Goal: Transaction & Acquisition: Purchase product/service

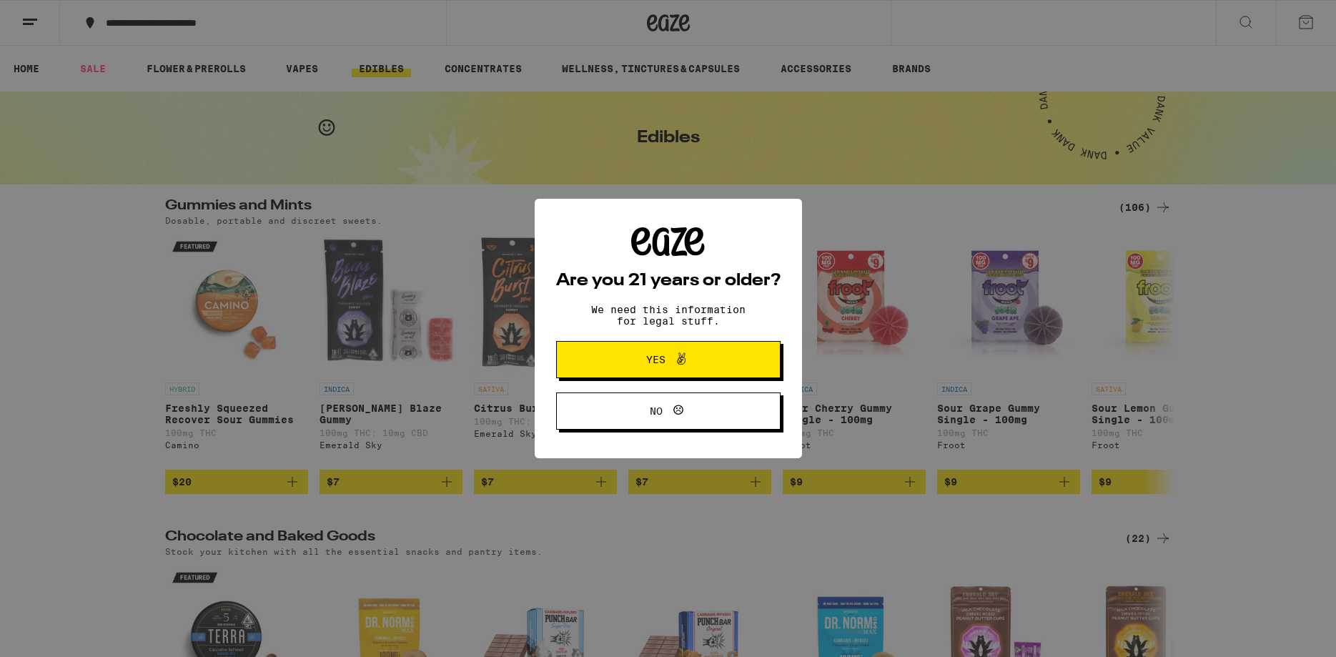
click at [684, 362] on icon at bounding box center [681, 358] width 17 height 17
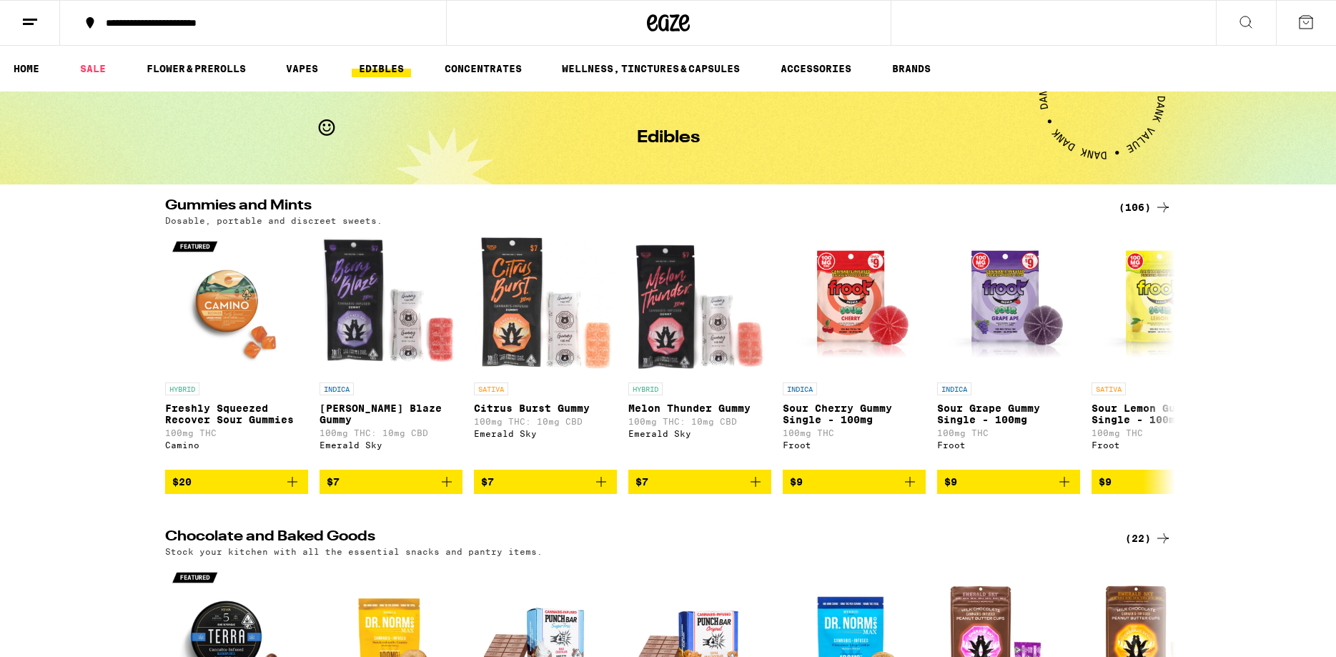
click at [272, 26] on div "**********" at bounding box center [262, 23] width 326 height 10
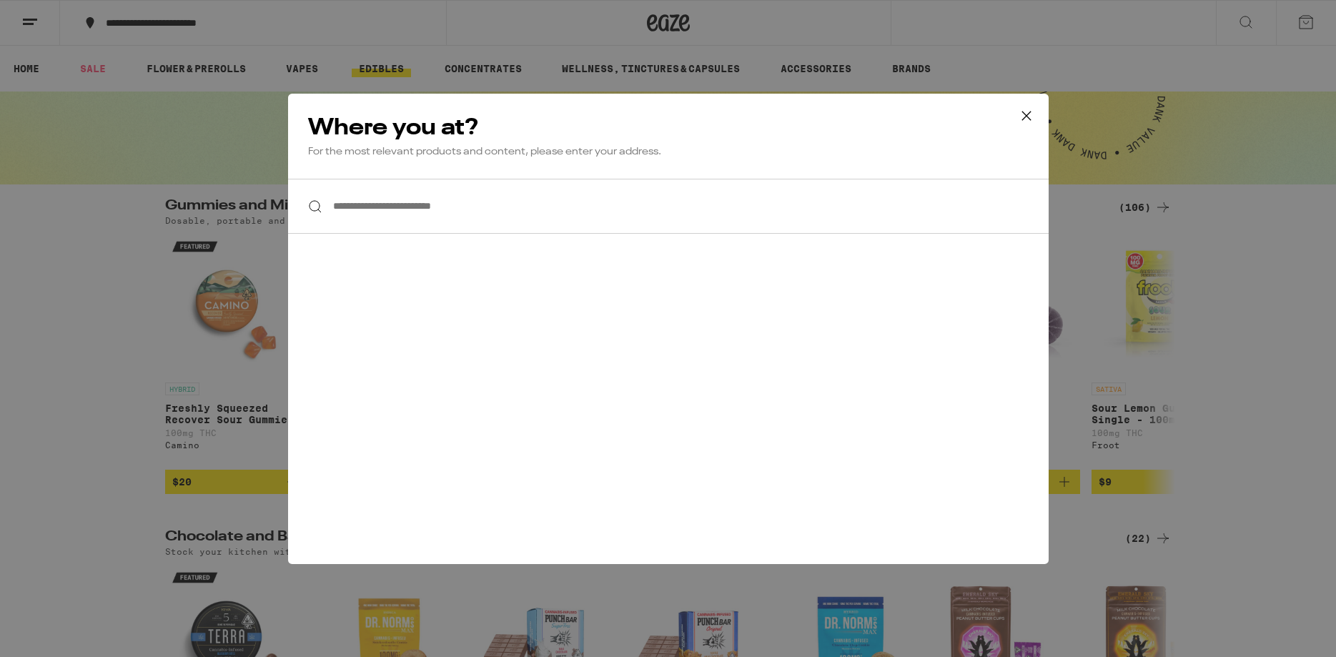
click at [486, 204] on input "**********" at bounding box center [668, 206] width 761 height 55
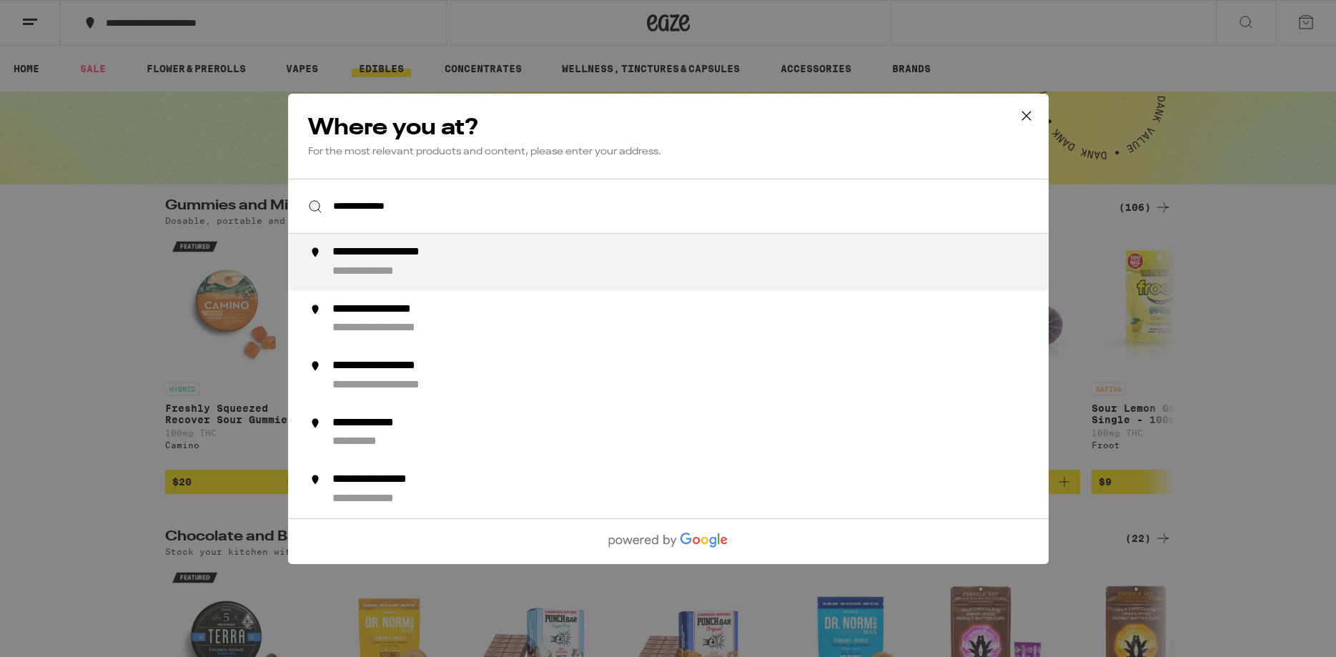
click at [403, 260] on div "**********" at bounding box center [406, 252] width 148 height 15
type input "**********"
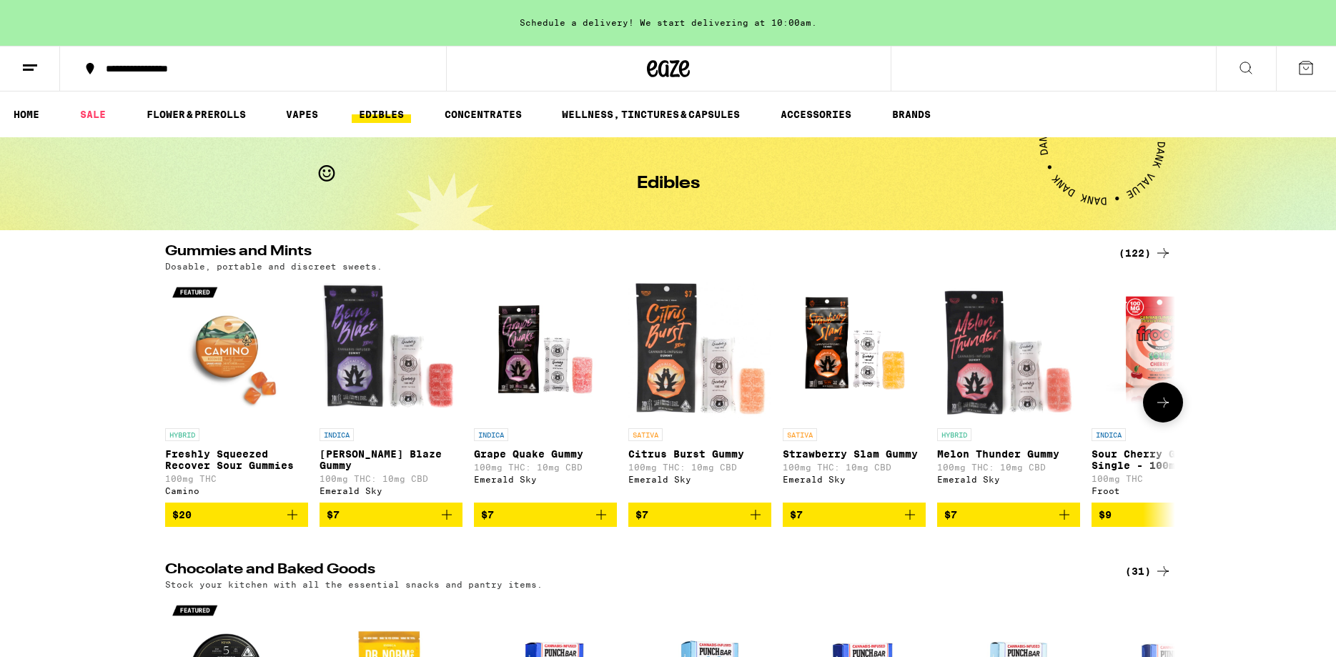
click at [1160, 406] on icon at bounding box center [1163, 402] width 17 height 17
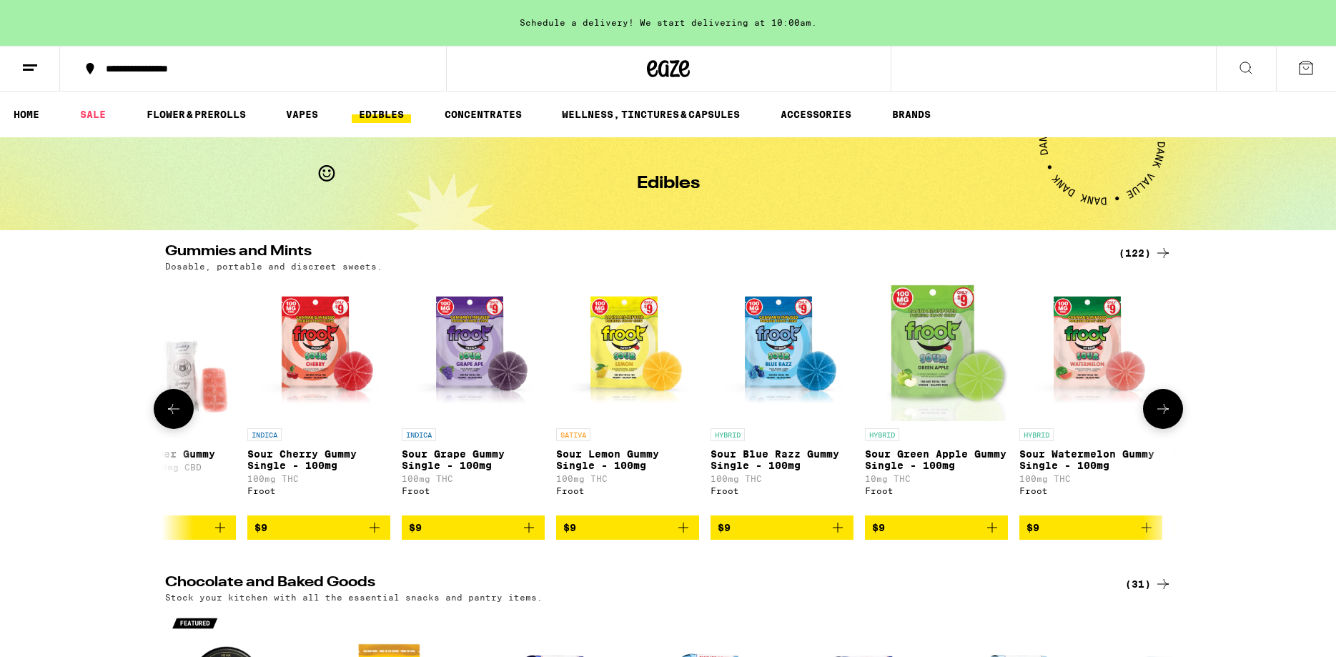
scroll to position [0, 851]
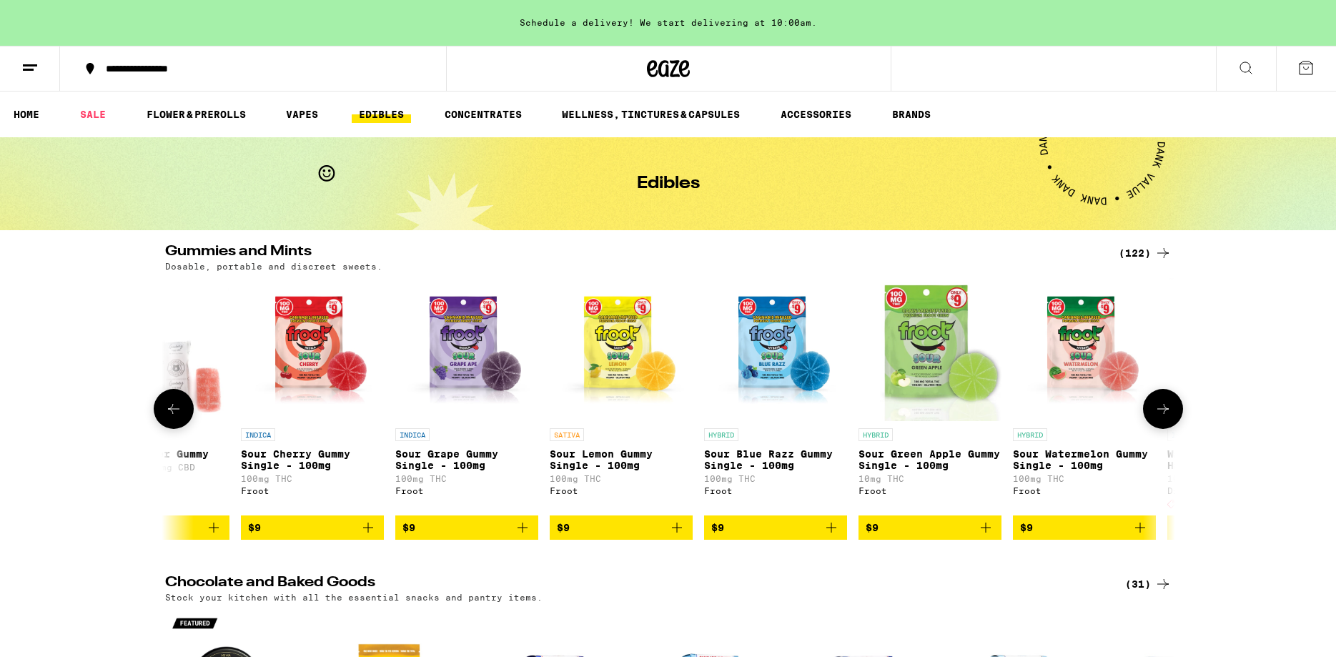
click at [1160, 406] on button at bounding box center [1163, 409] width 40 height 40
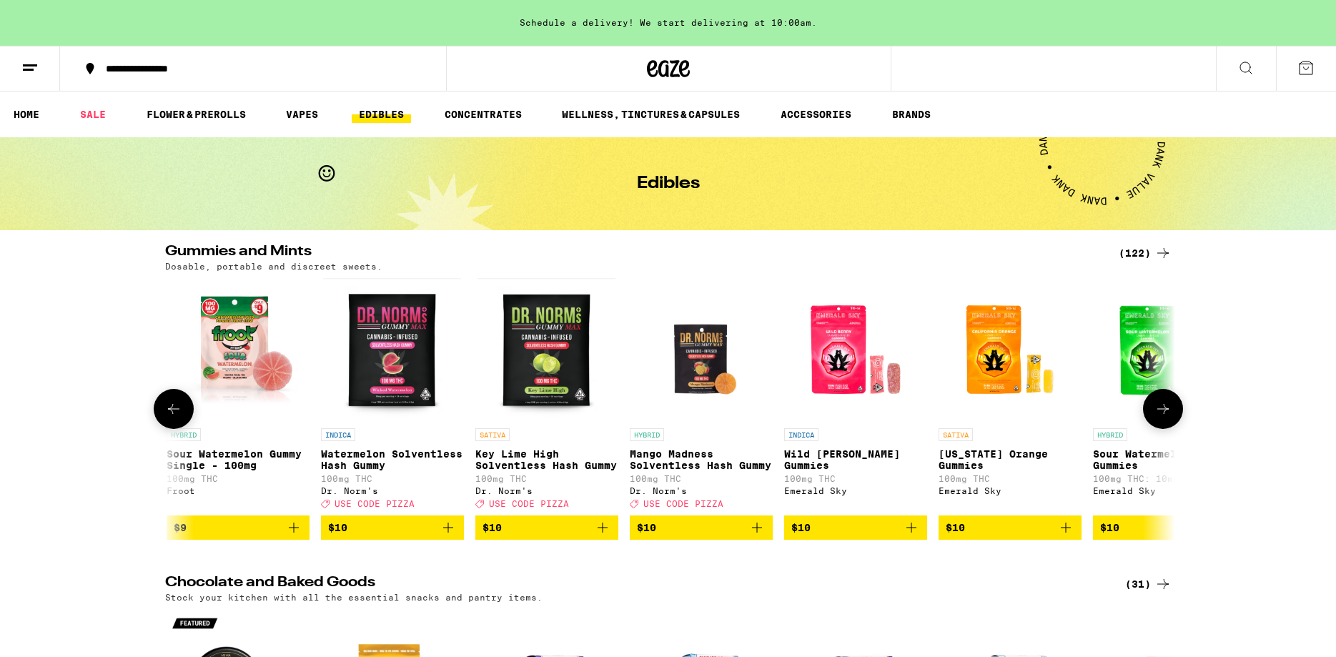
scroll to position [0, 1702]
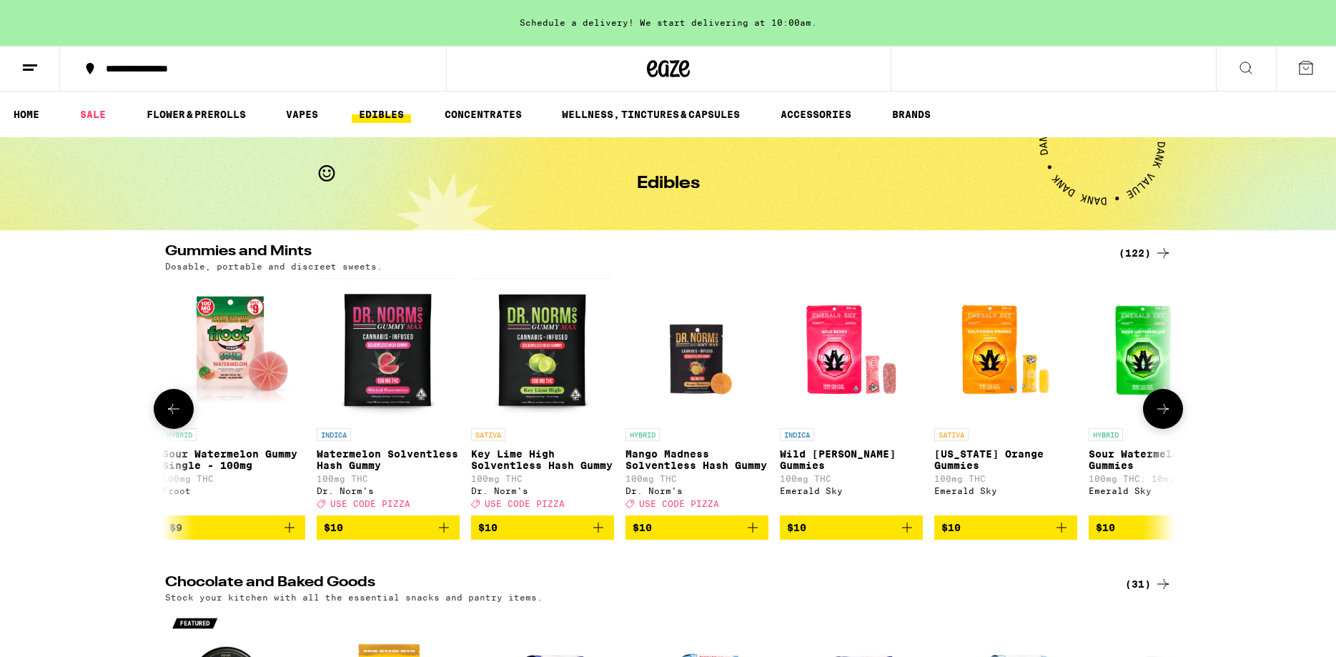
click at [1160, 406] on button at bounding box center [1163, 409] width 40 height 40
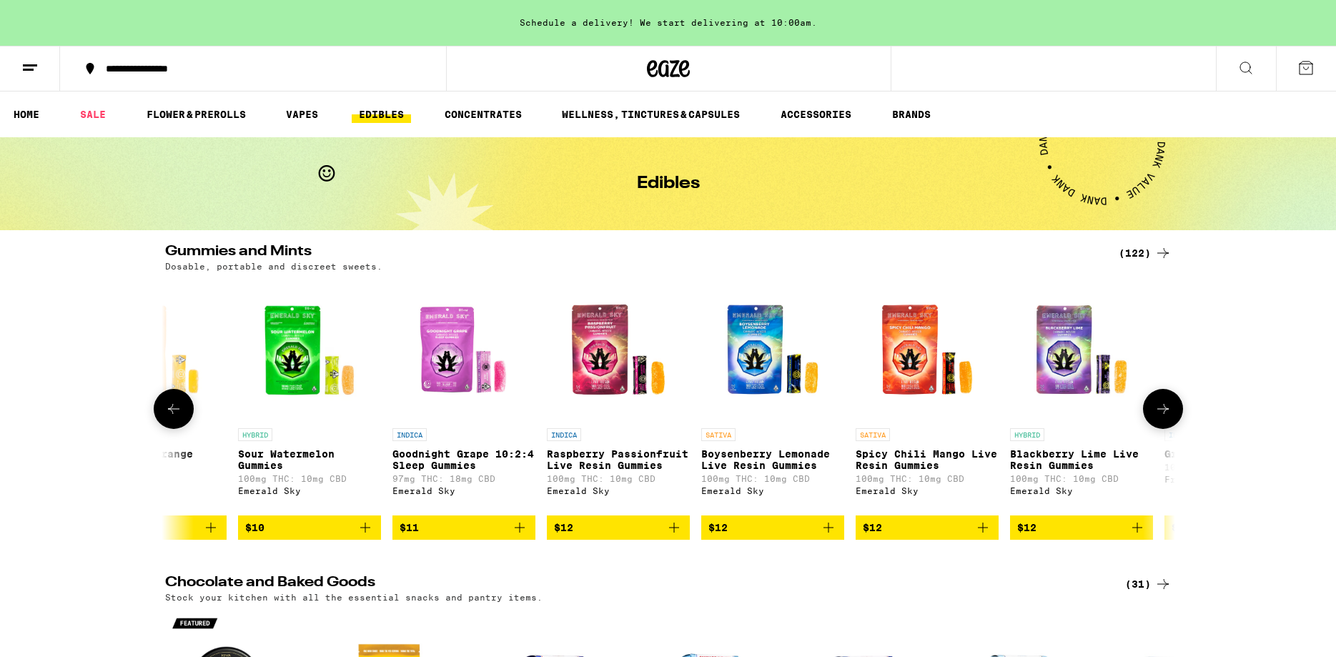
click at [1160, 406] on button at bounding box center [1163, 409] width 40 height 40
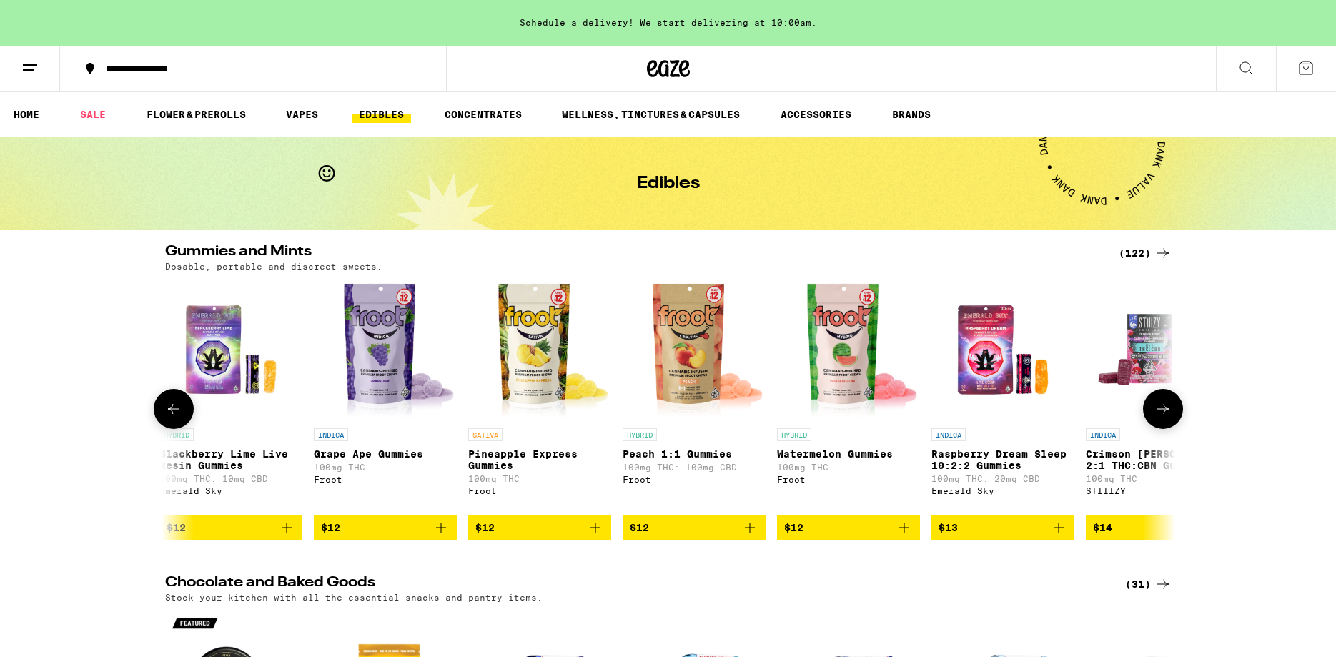
click at [1160, 406] on button at bounding box center [1163, 409] width 40 height 40
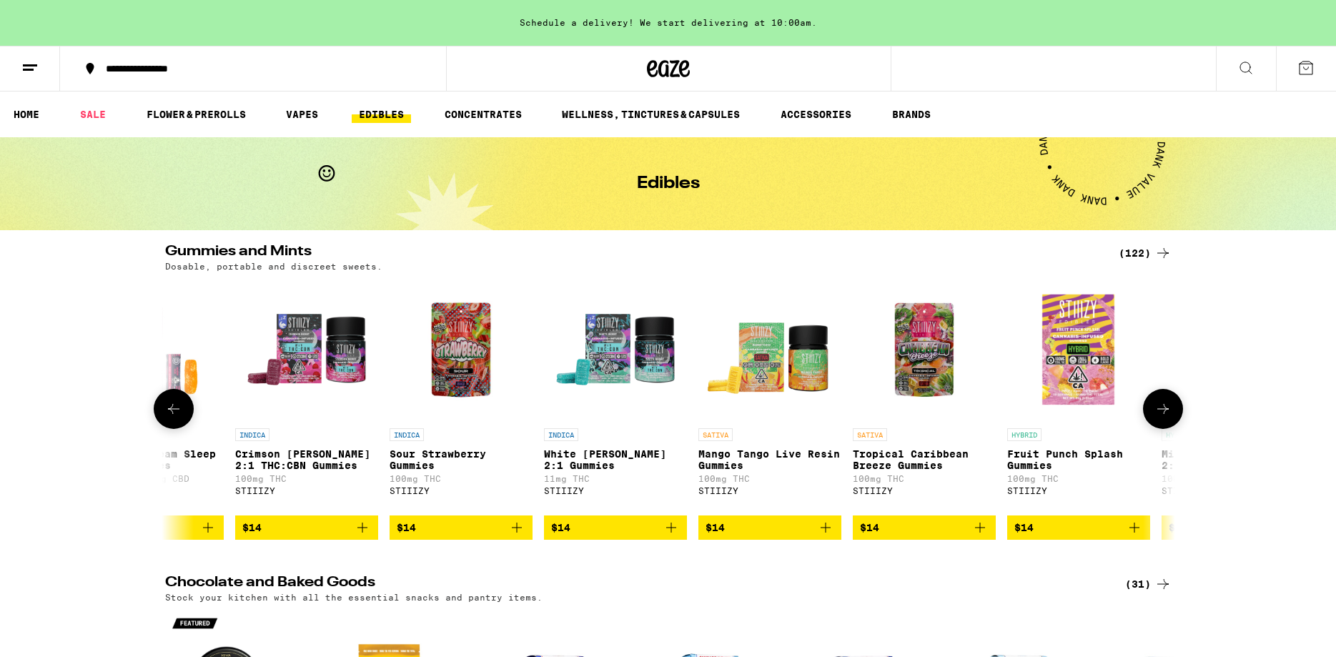
click at [1160, 406] on button at bounding box center [1163, 409] width 40 height 40
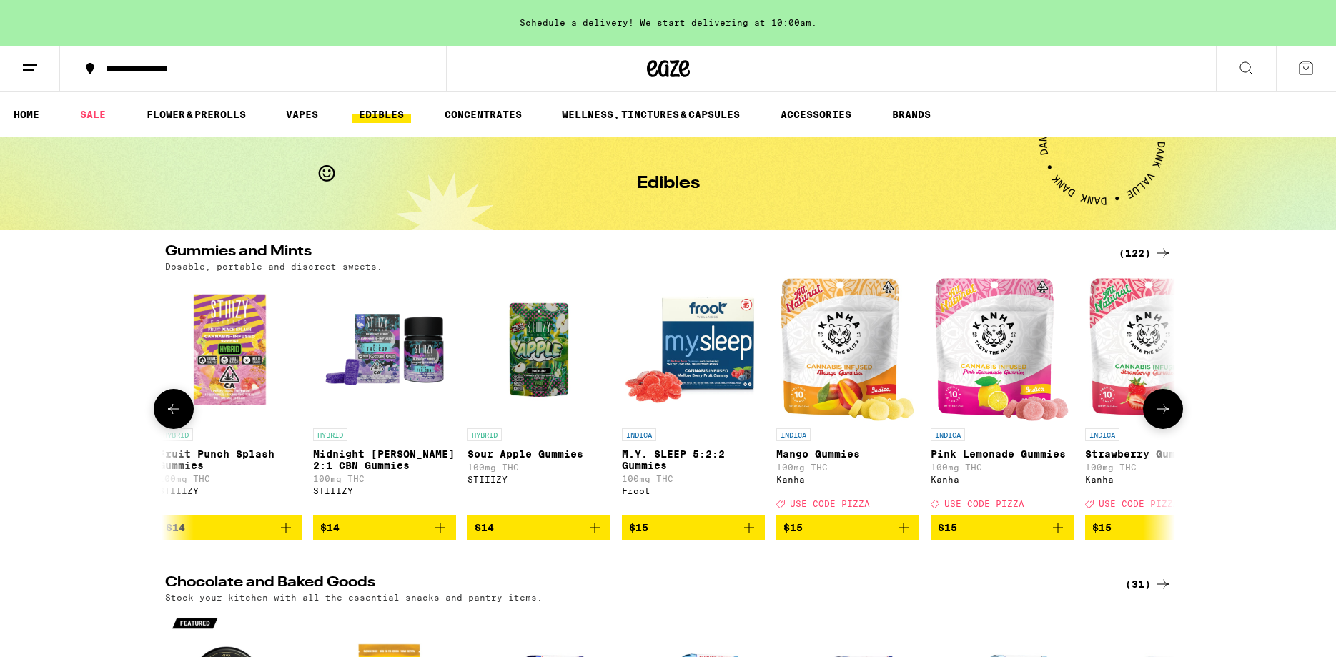
scroll to position [0, 5105]
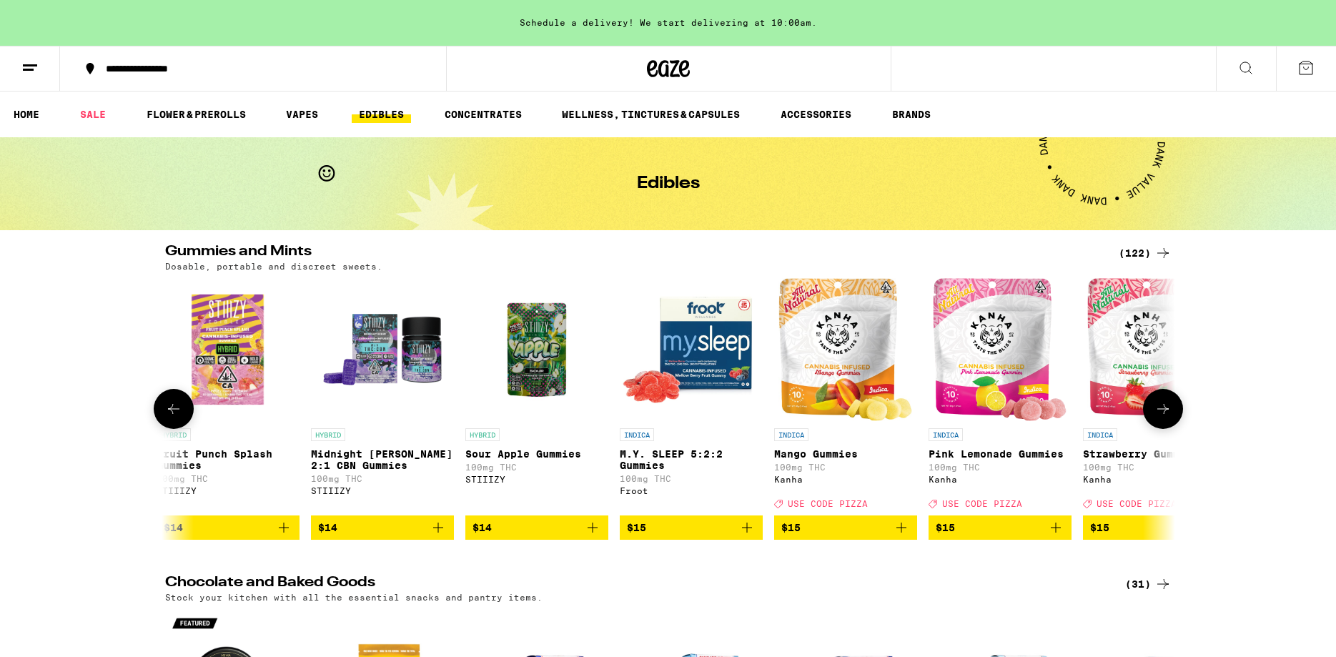
click at [1160, 406] on button at bounding box center [1163, 409] width 40 height 40
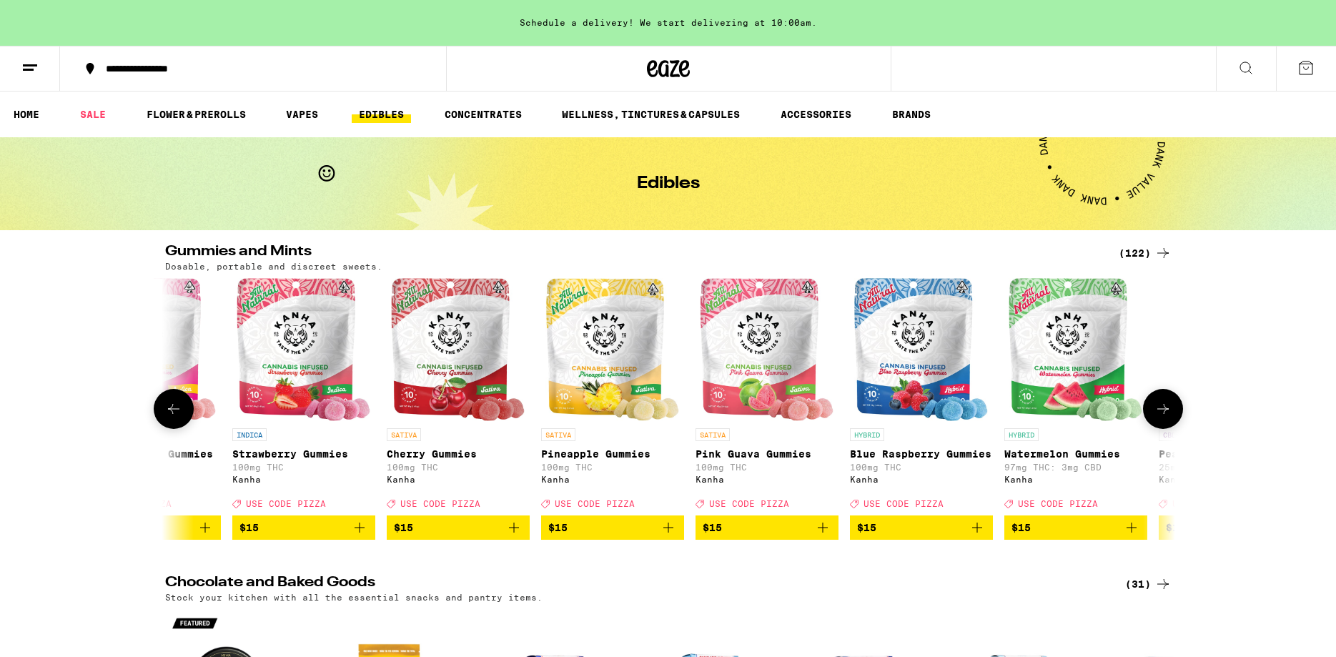
click at [1160, 406] on button at bounding box center [1163, 409] width 40 height 40
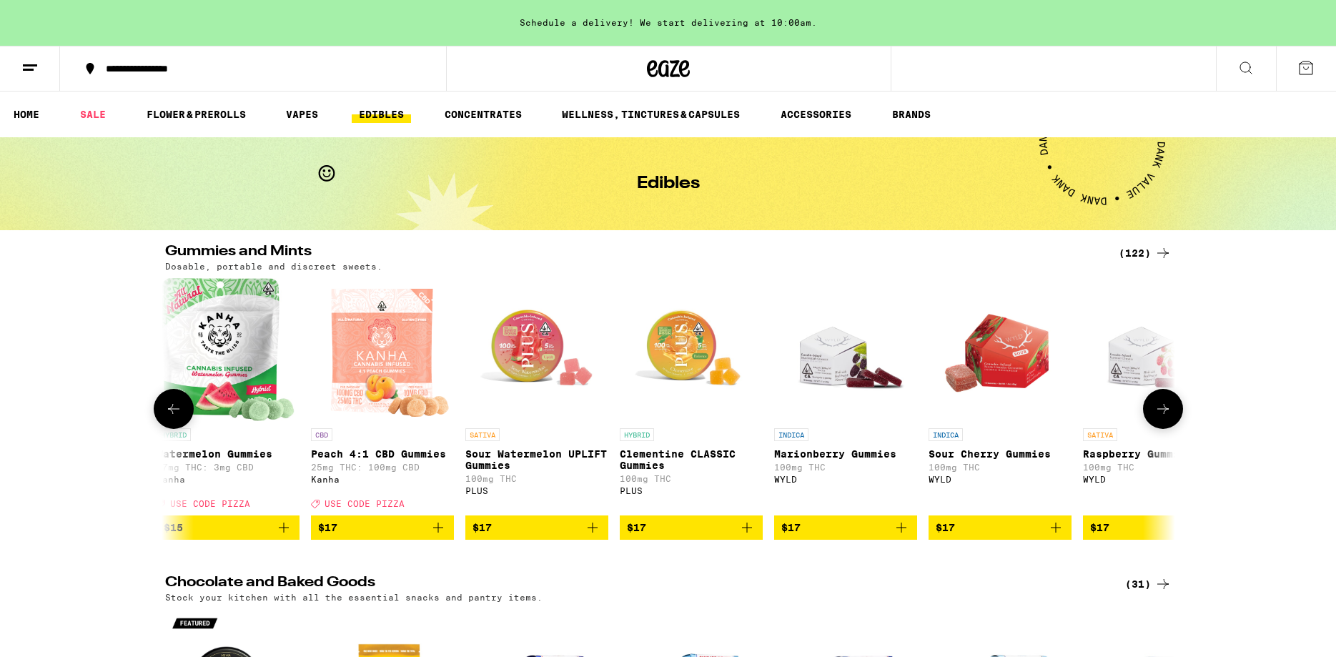
scroll to position [0, 6806]
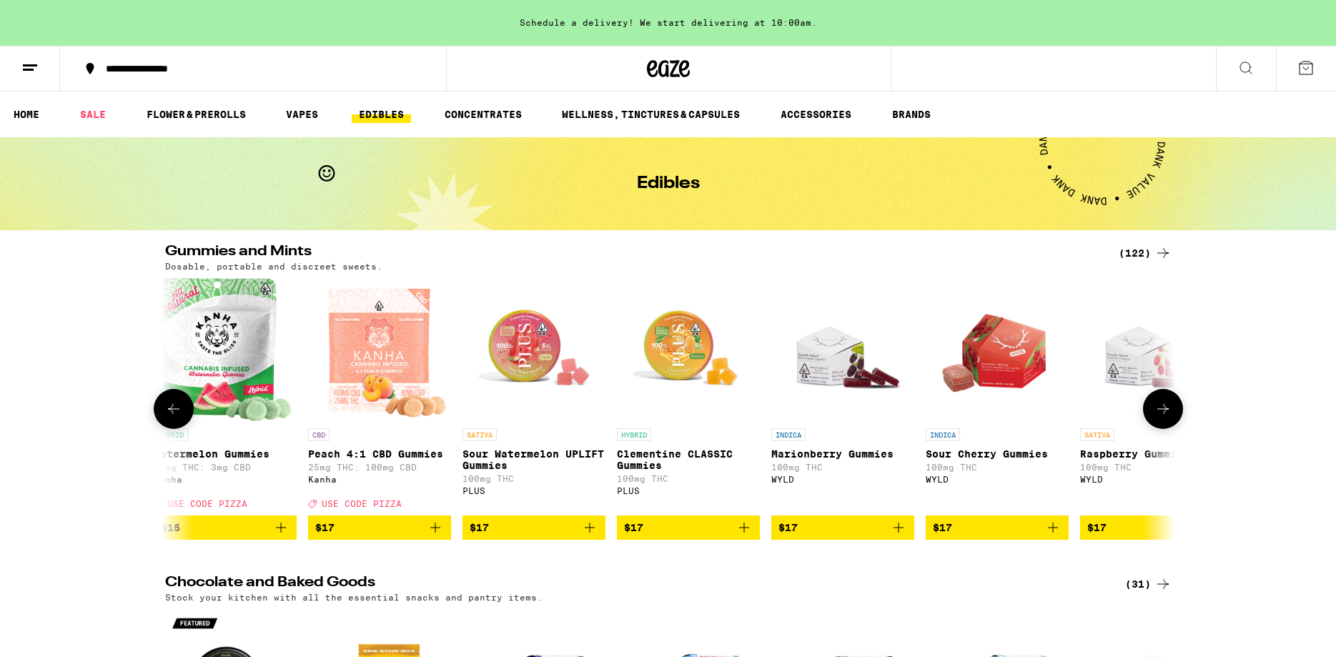
click at [1160, 406] on button at bounding box center [1163, 409] width 40 height 40
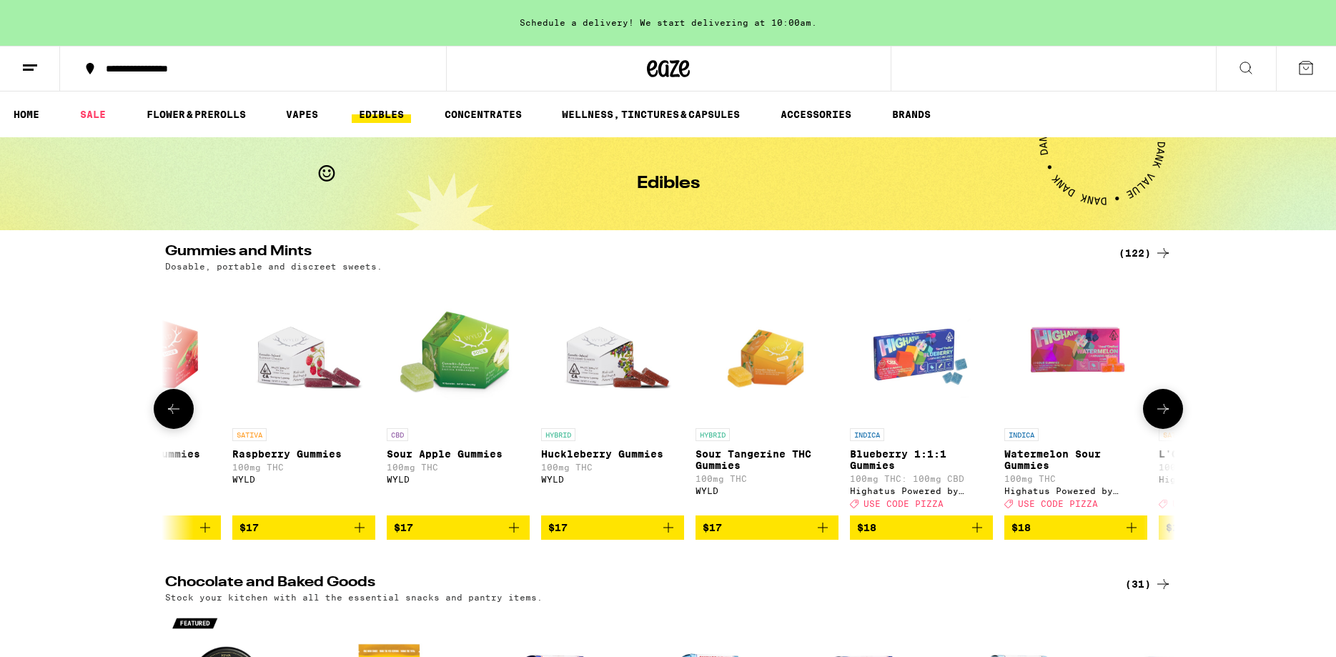
scroll to position [0, 7657]
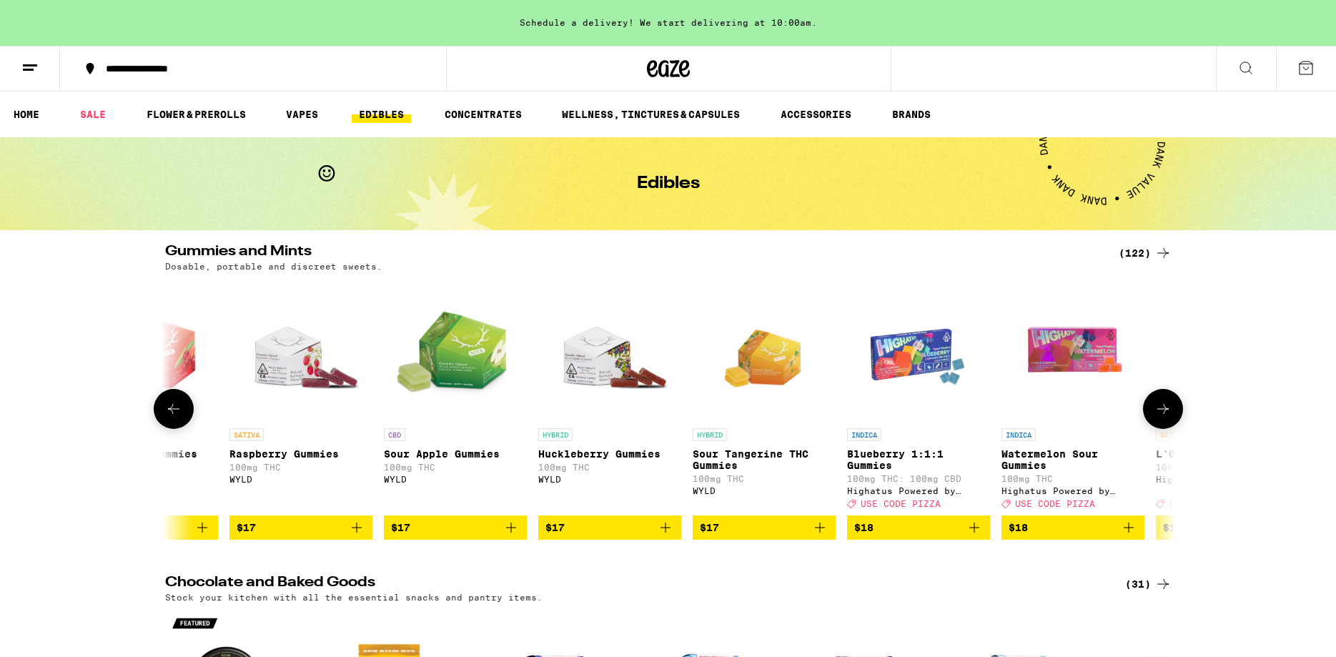
click at [1160, 406] on button at bounding box center [1163, 409] width 40 height 40
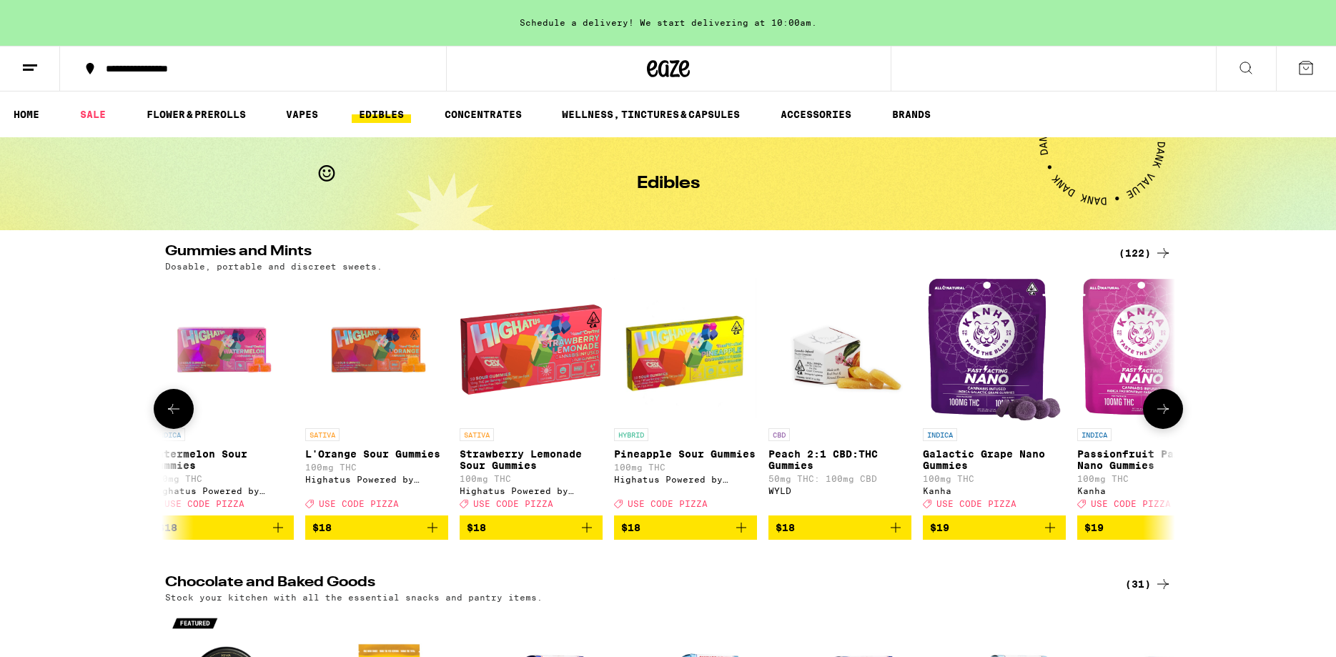
click at [1160, 406] on button at bounding box center [1163, 409] width 40 height 40
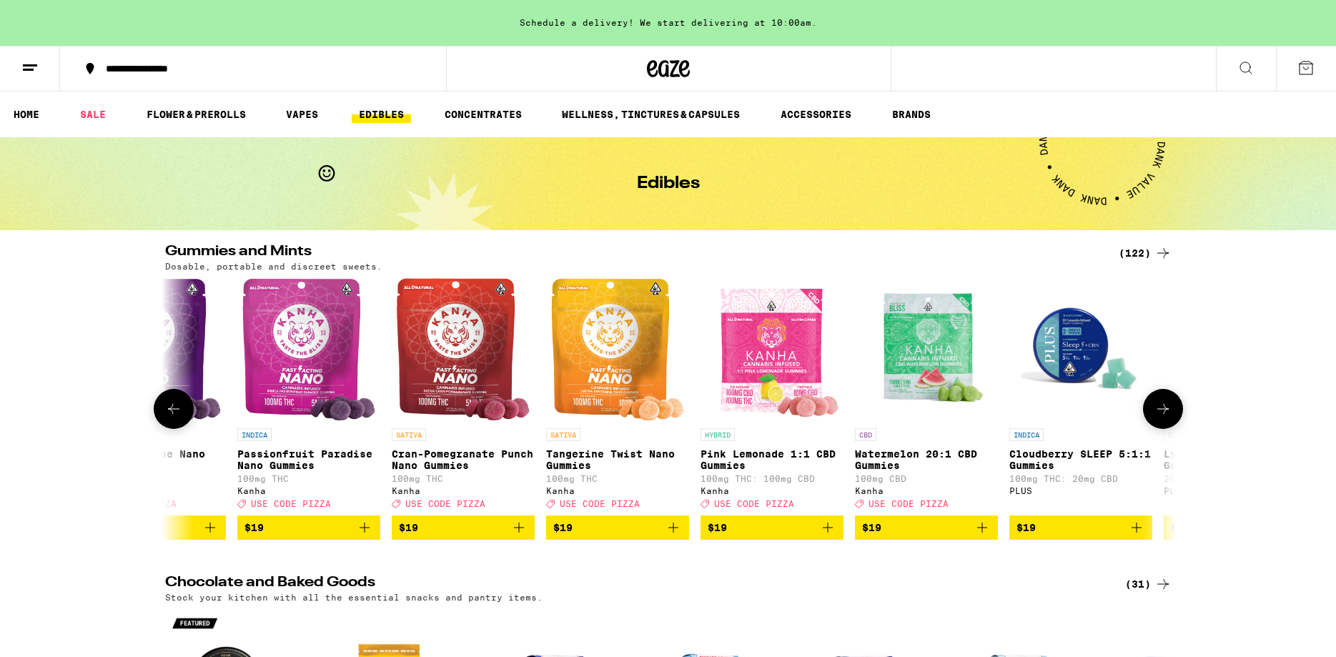
scroll to position [0, 9358]
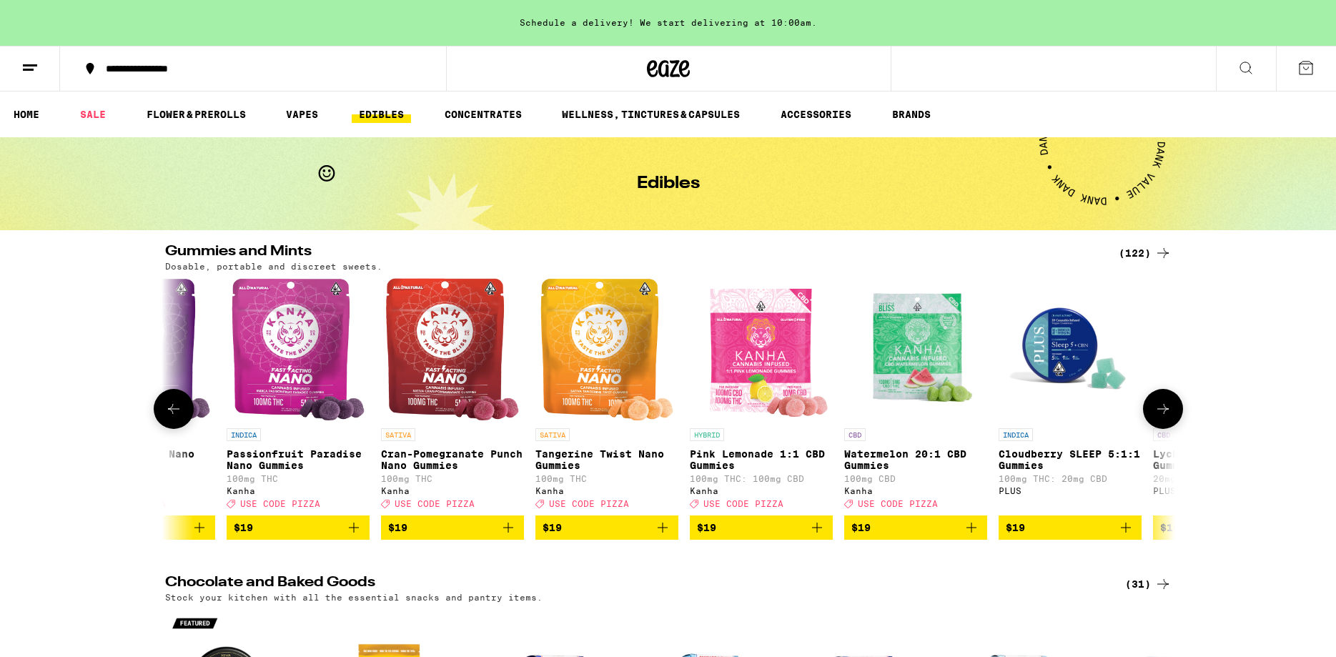
click at [1160, 406] on button at bounding box center [1163, 409] width 40 height 40
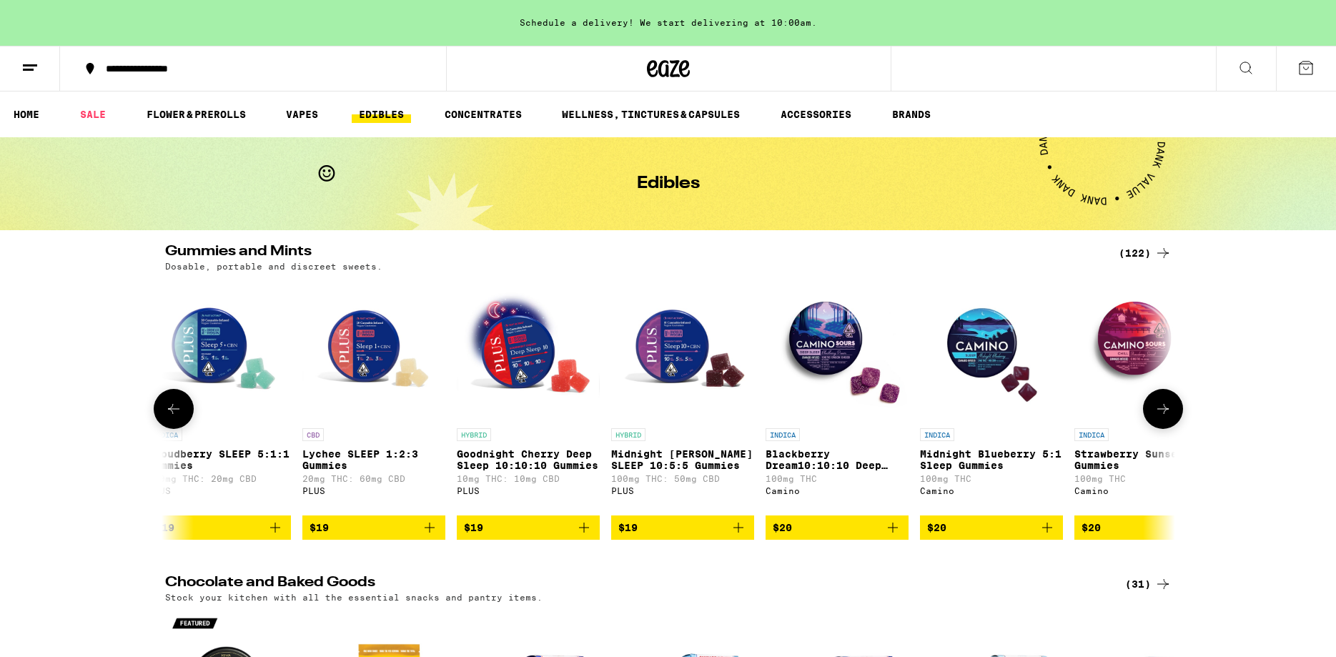
click at [1160, 406] on button at bounding box center [1163, 409] width 40 height 40
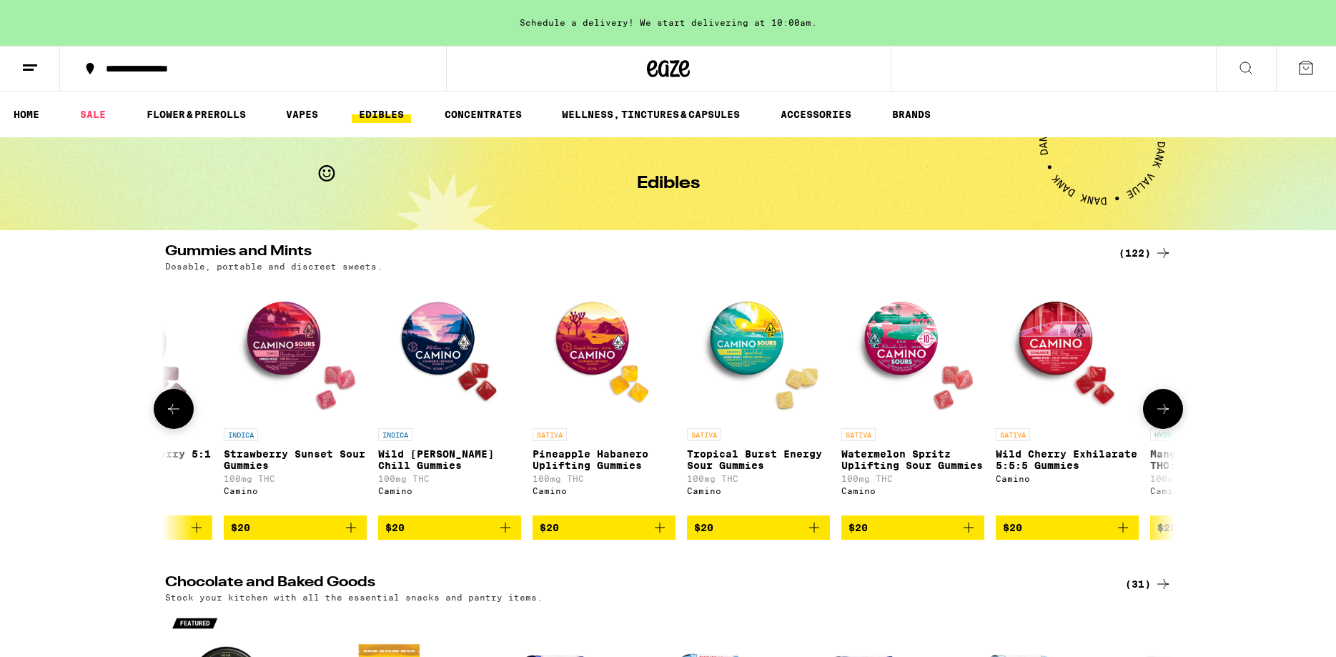
click at [1160, 406] on button at bounding box center [1163, 409] width 40 height 40
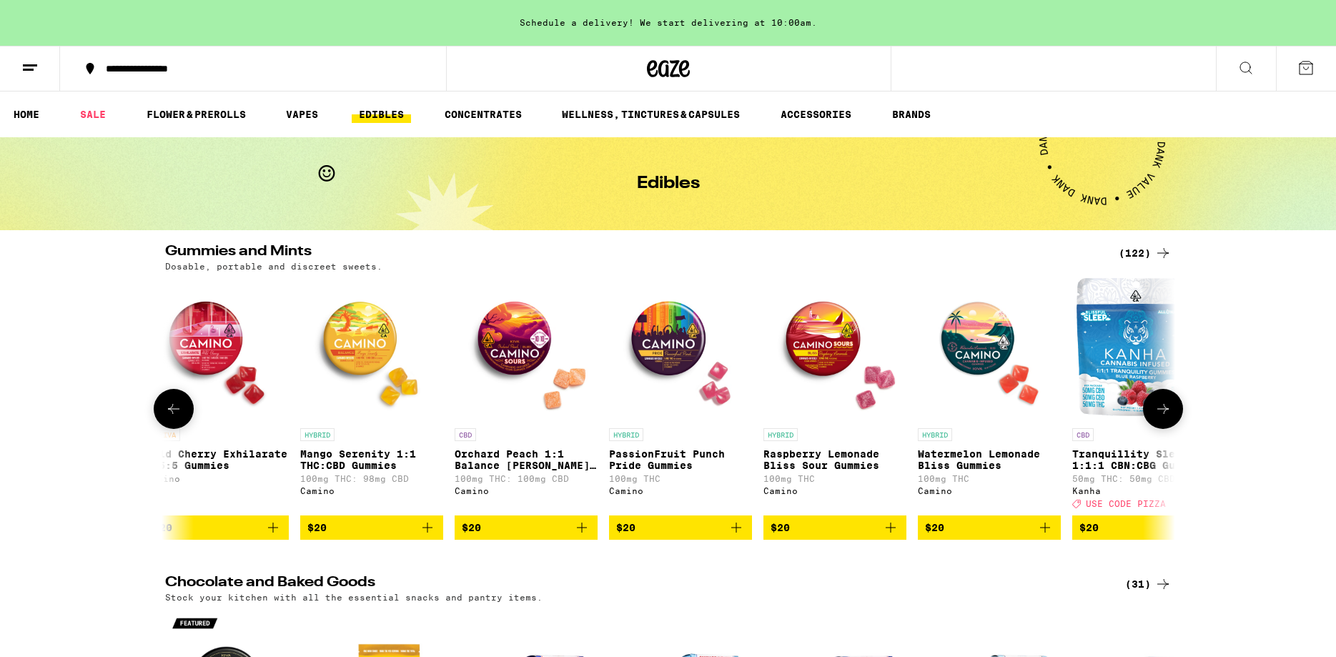
click at [1160, 406] on button at bounding box center [1163, 409] width 40 height 40
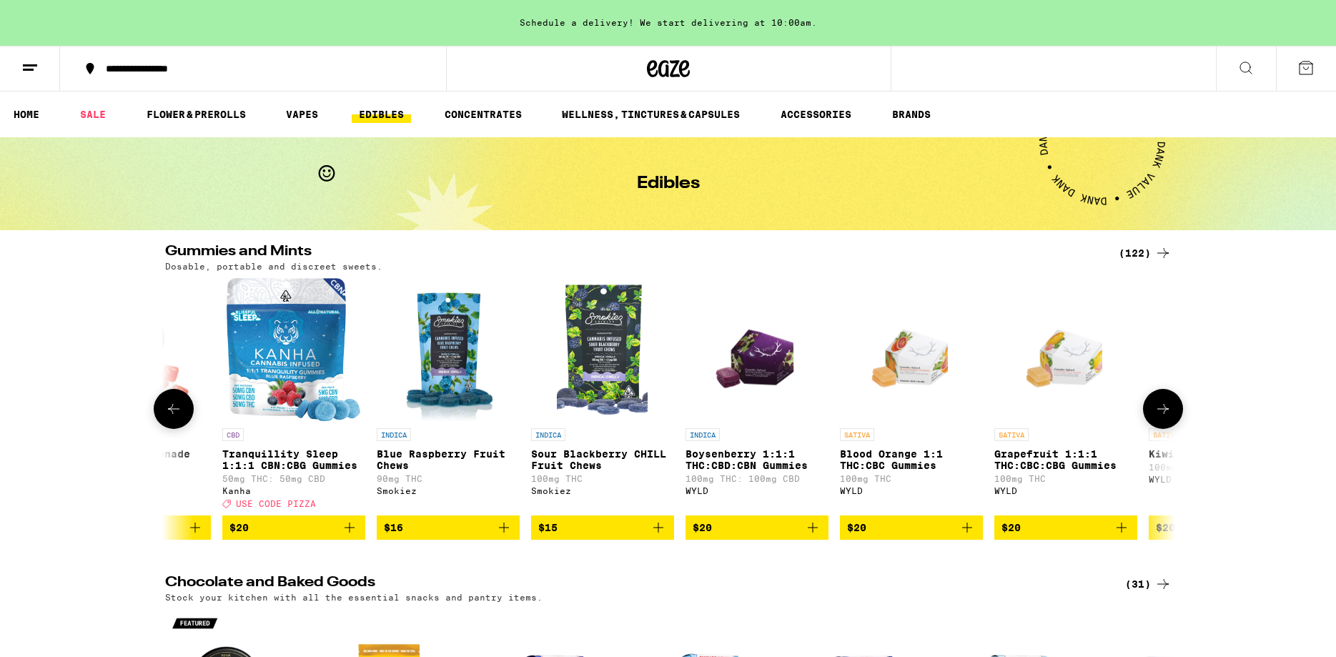
scroll to position [0, 12762]
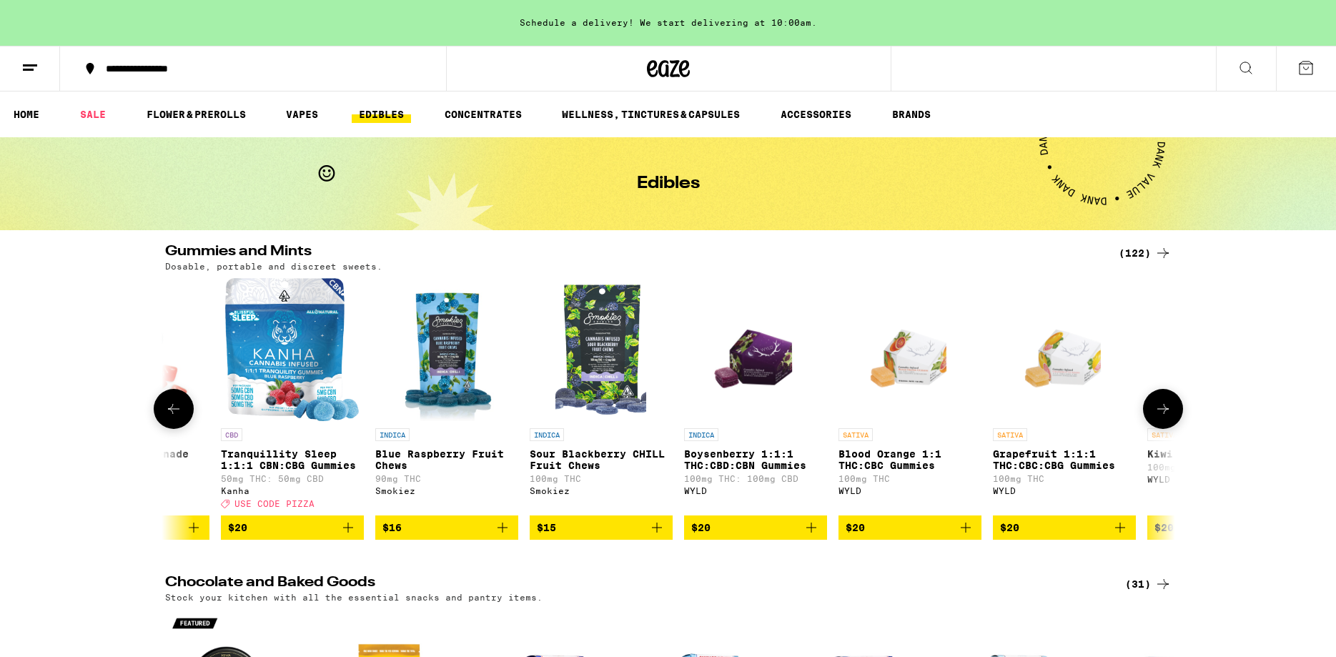
click at [1160, 406] on button at bounding box center [1163, 409] width 40 height 40
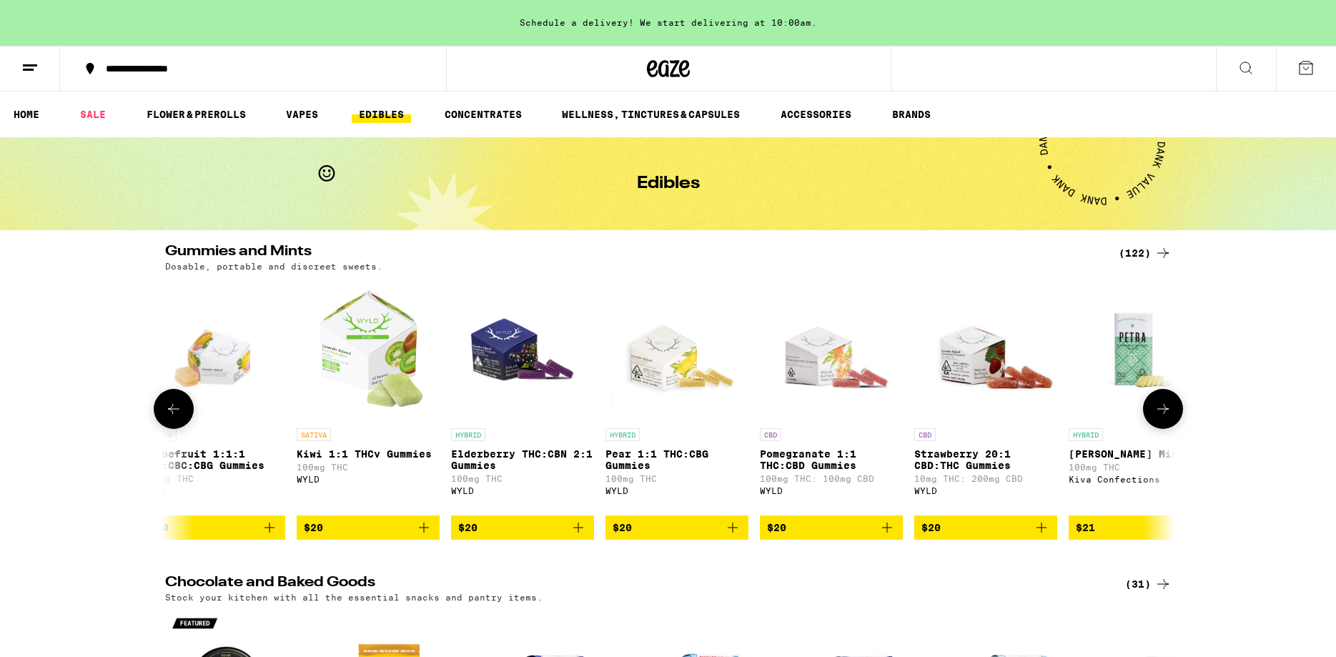
click at [1160, 406] on button at bounding box center [1163, 409] width 40 height 40
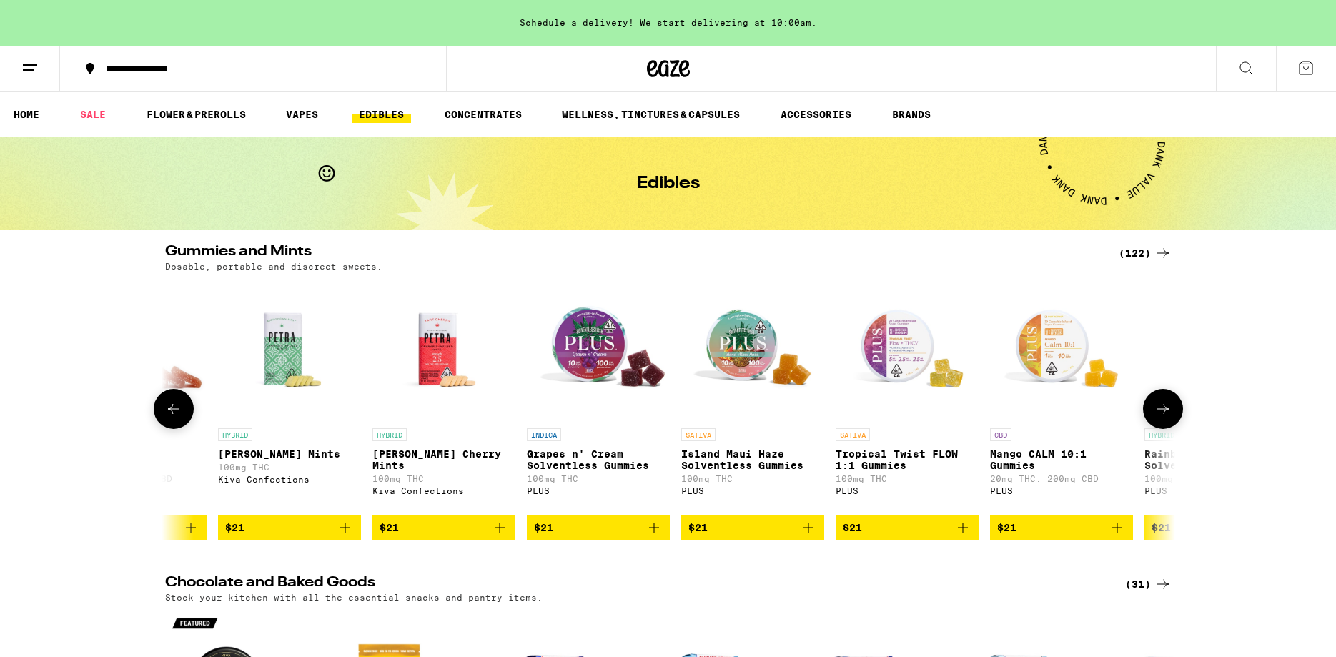
click at [1160, 406] on button at bounding box center [1163, 409] width 40 height 40
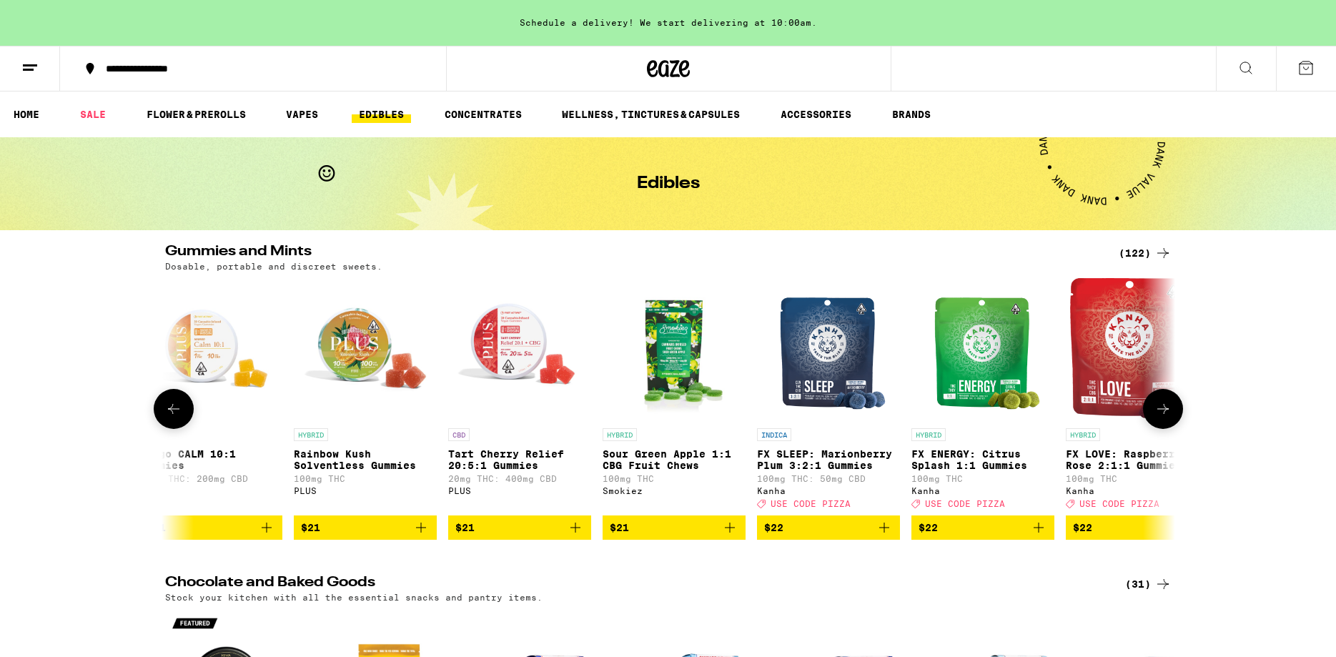
click at [1160, 406] on button at bounding box center [1163, 409] width 40 height 40
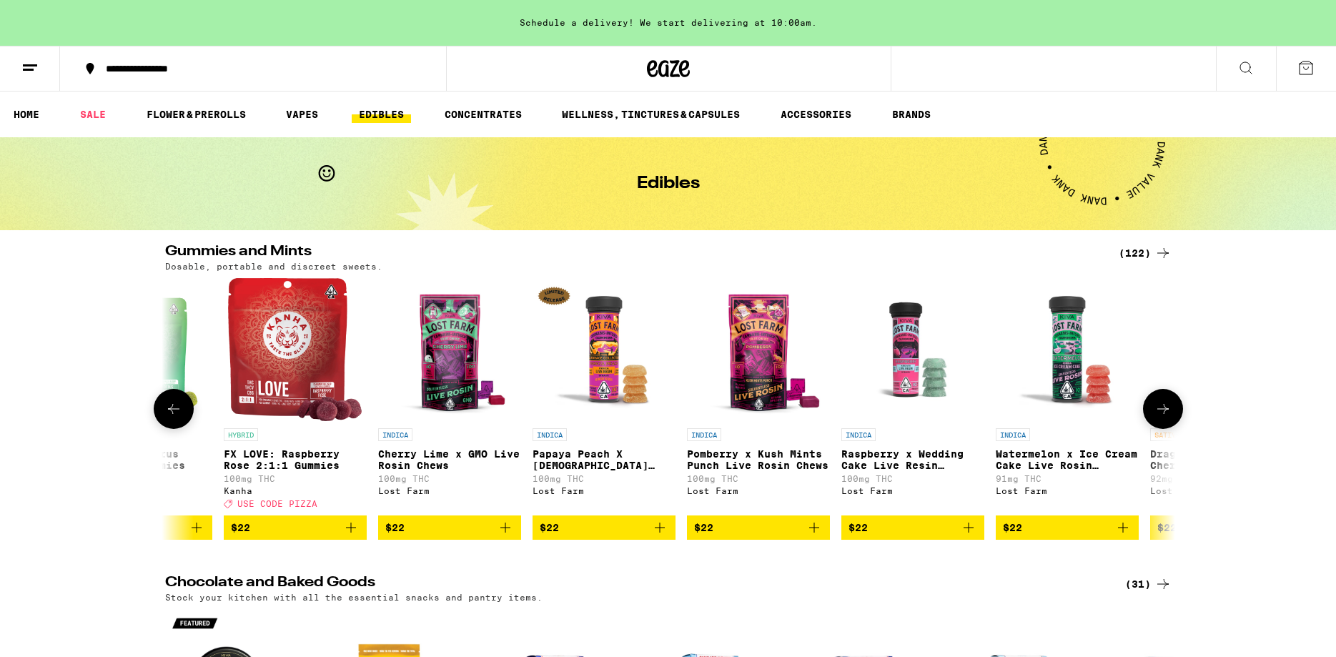
scroll to position [0, 16165]
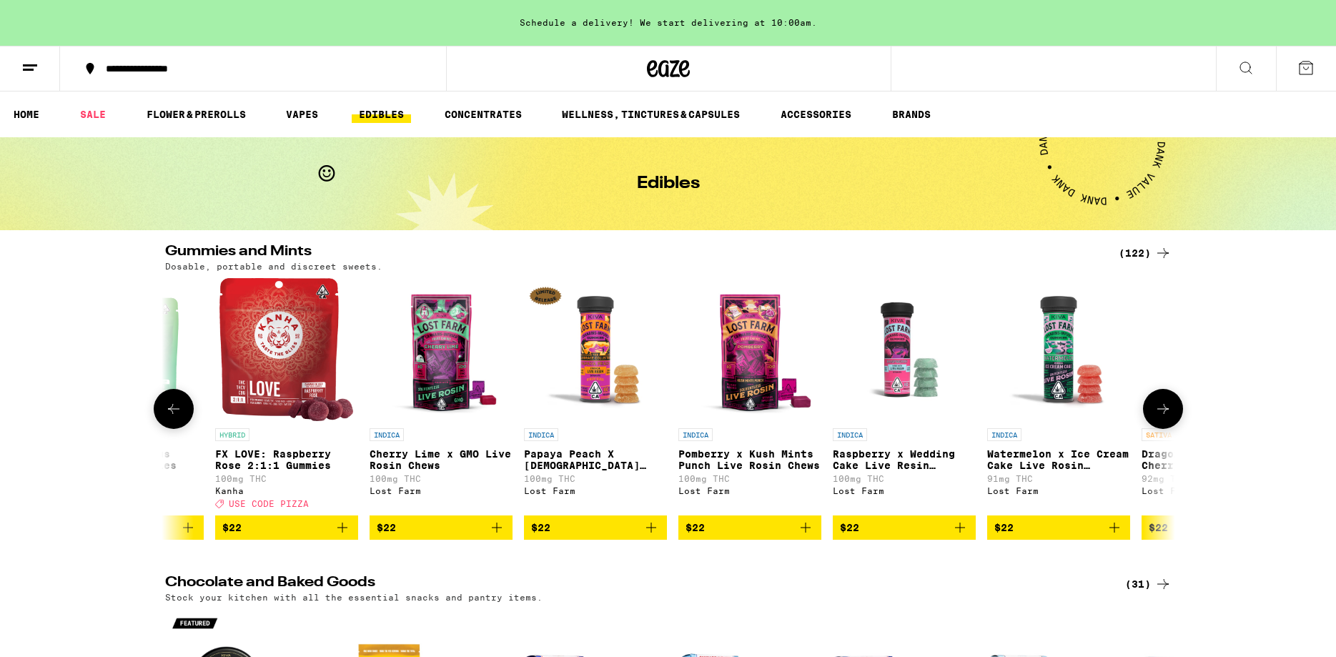
click at [178, 408] on icon at bounding box center [173, 408] width 17 height 17
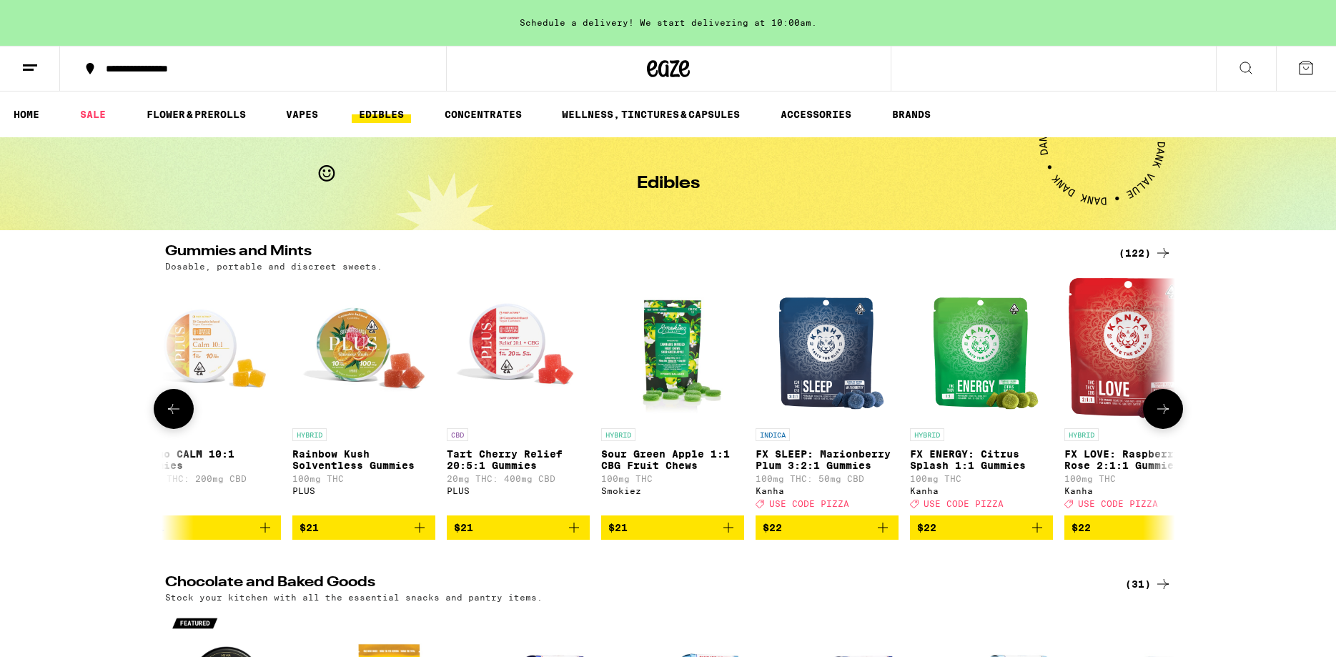
scroll to position [0, 15314]
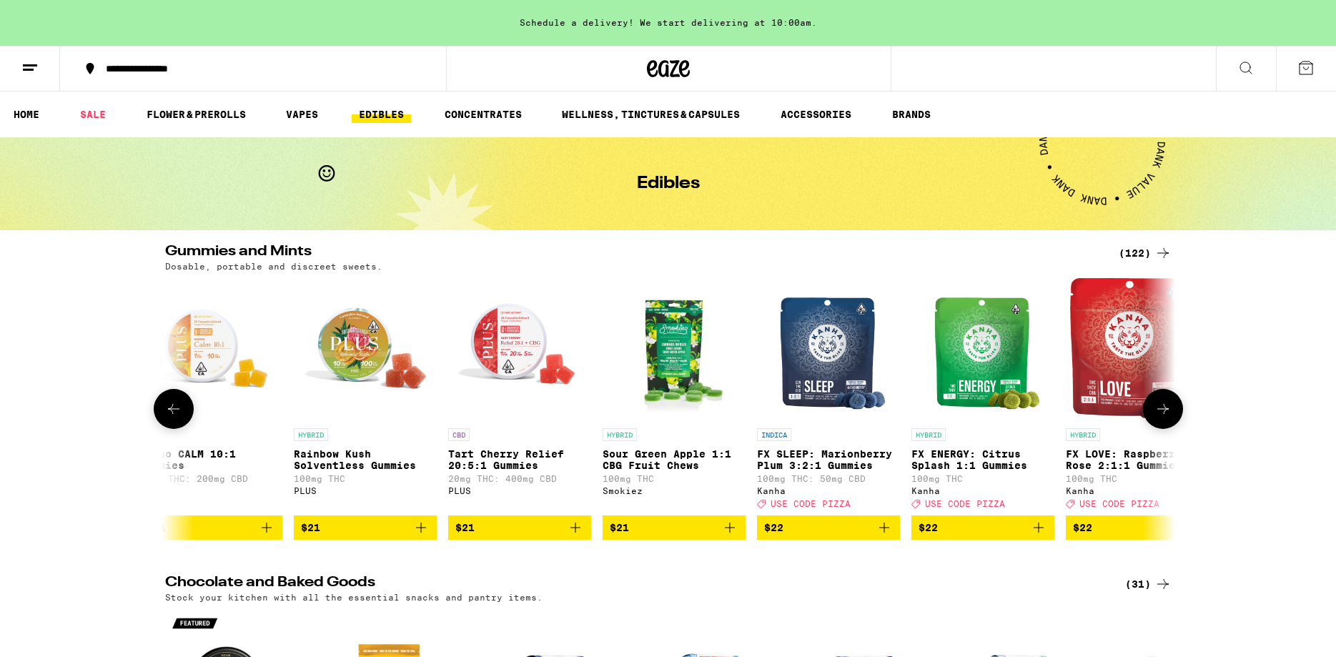
click at [1160, 410] on icon at bounding box center [1163, 408] width 17 height 17
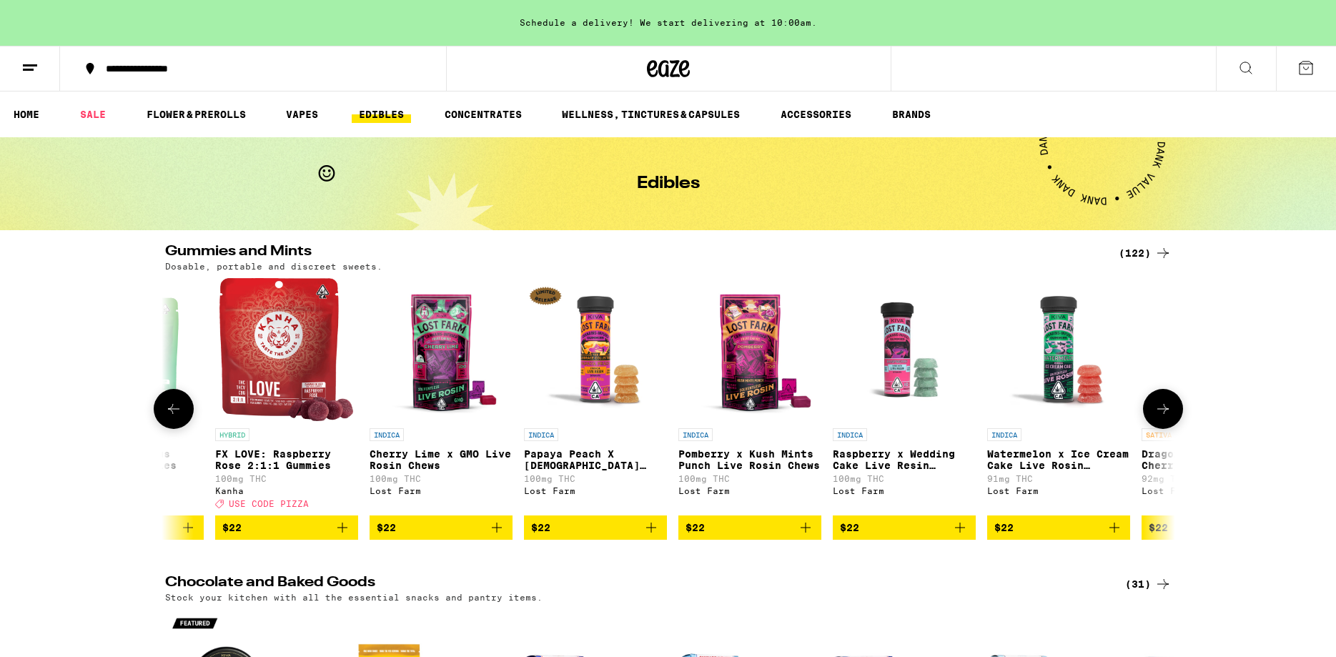
click at [1160, 410] on icon at bounding box center [1163, 408] width 17 height 17
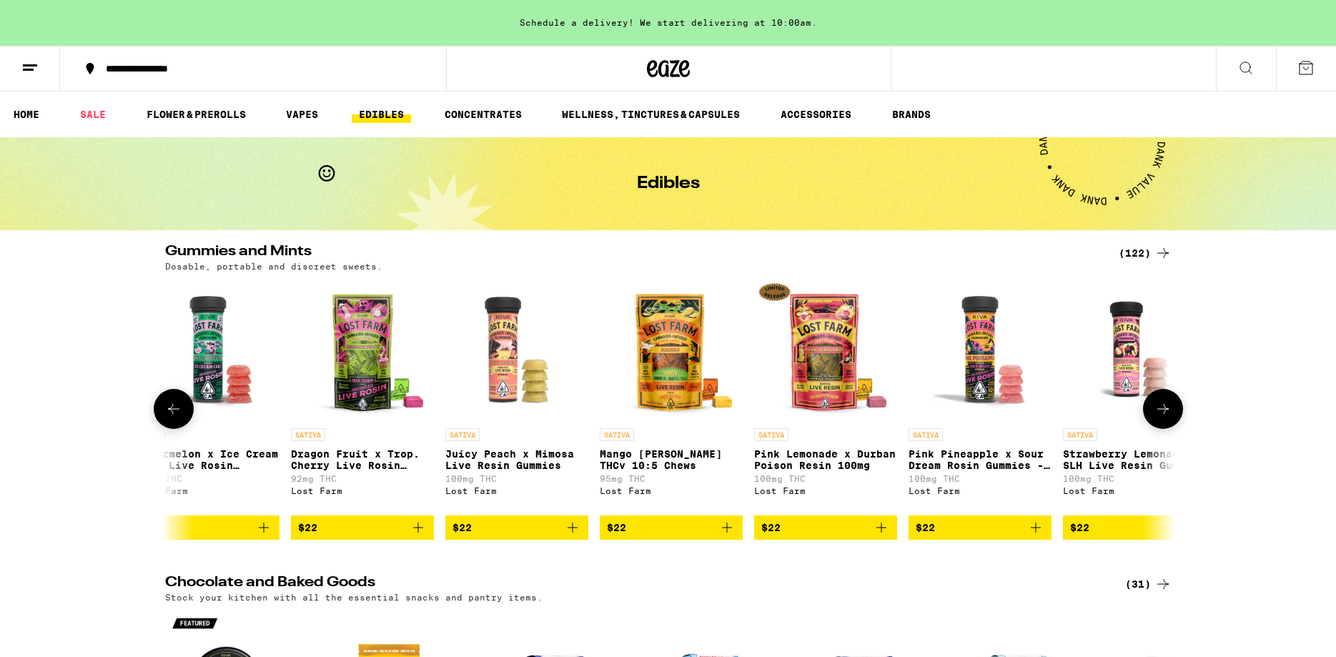
click at [1160, 410] on icon at bounding box center [1163, 408] width 17 height 17
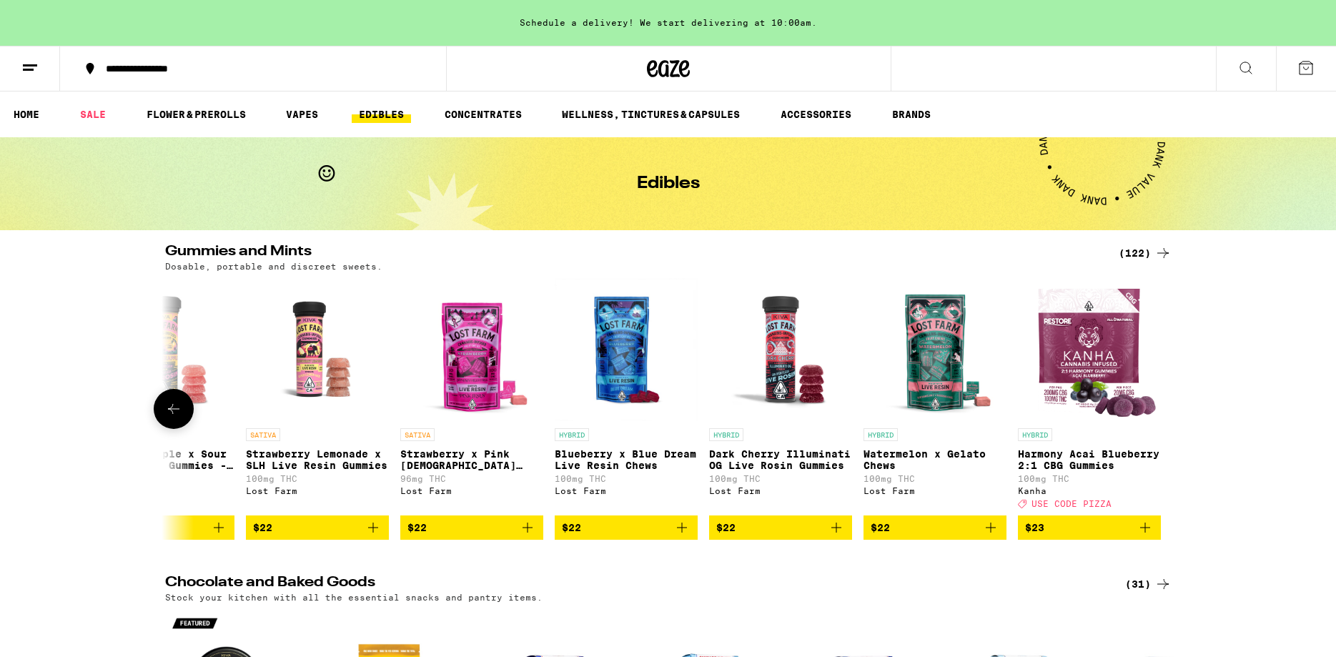
scroll to position [0, 17833]
click at [1160, 410] on div at bounding box center [1163, 409] width 40 height 40
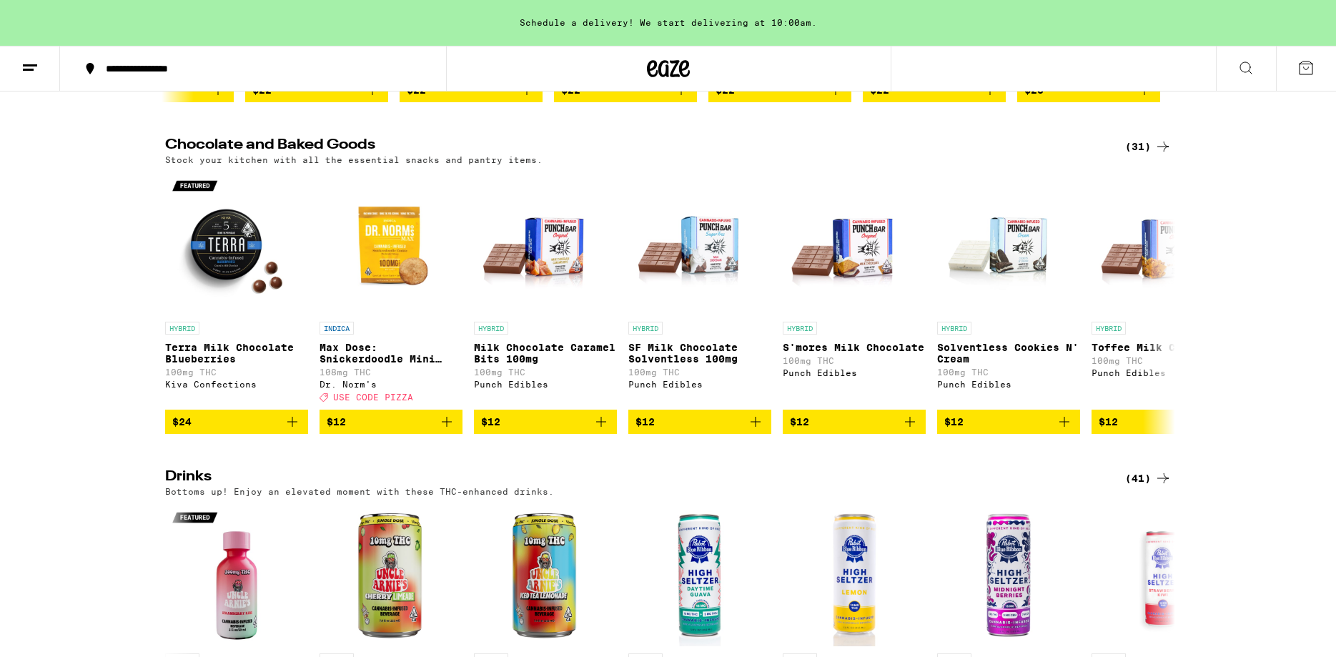
scroll to position [0, 0]
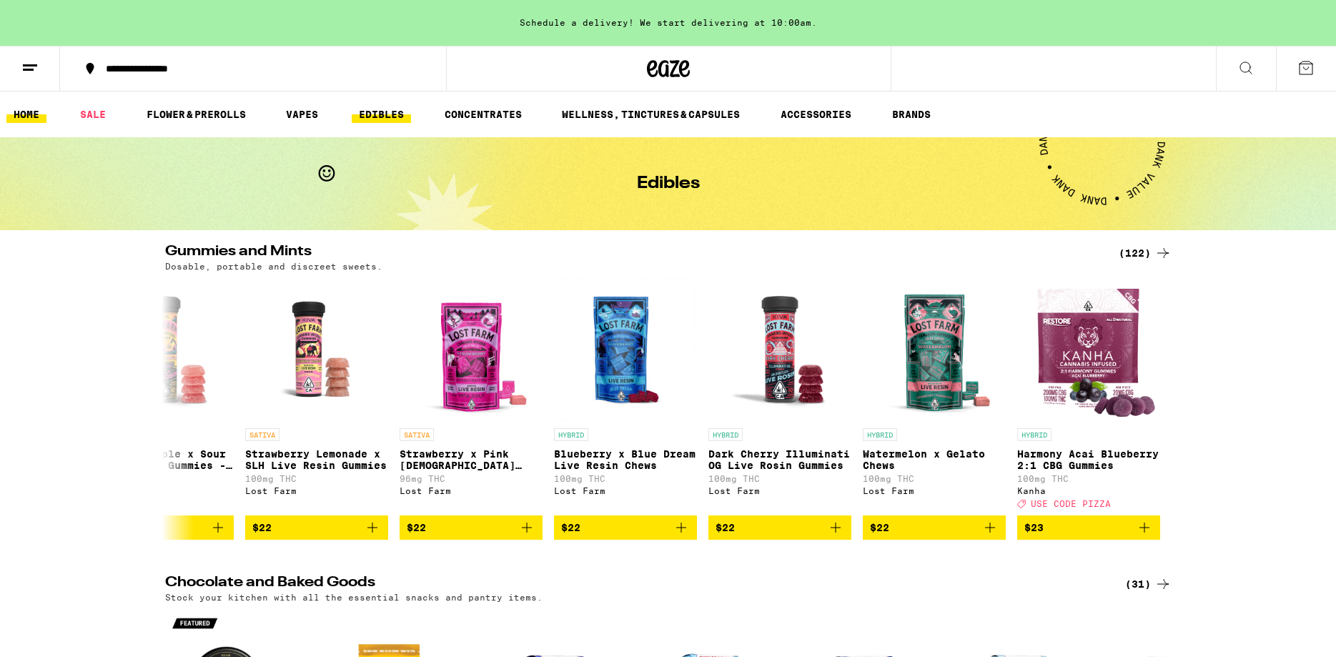
click at [29, 111] on link "HOME" at bounding box center [26, 114] width 40 height 17
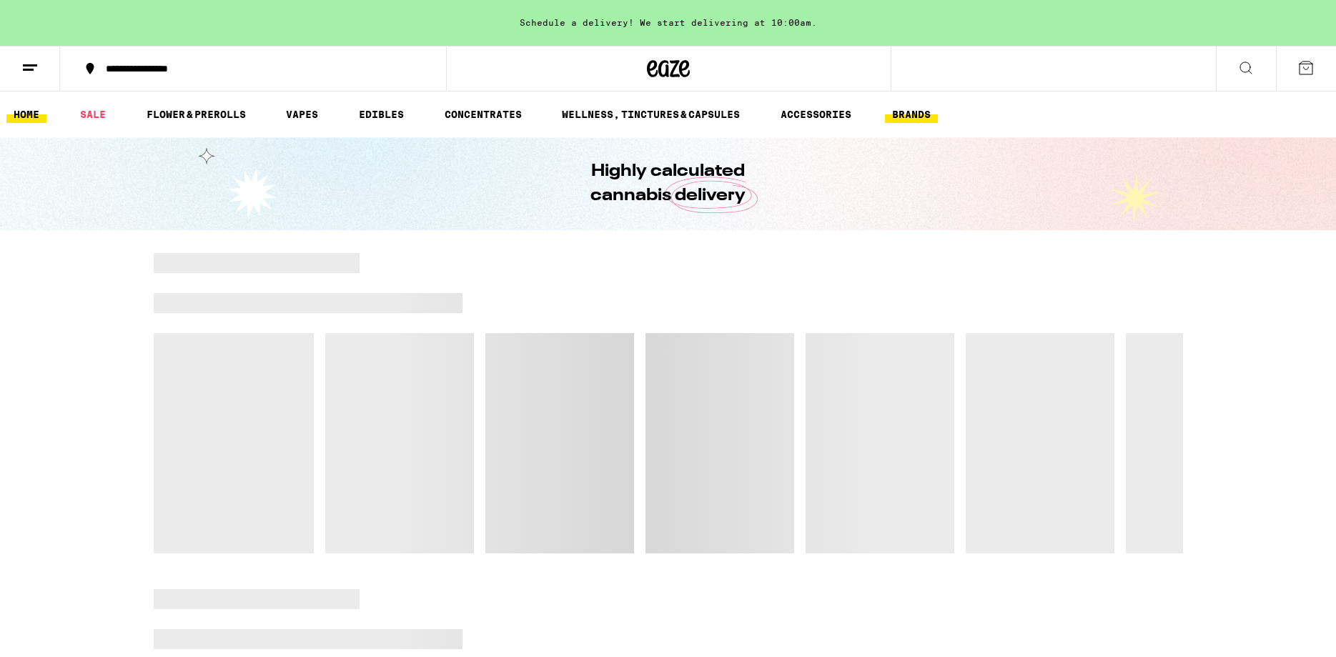
click at [905, 109] on button "BRANDS" at bounding box center [911, 114] width 53 height 17
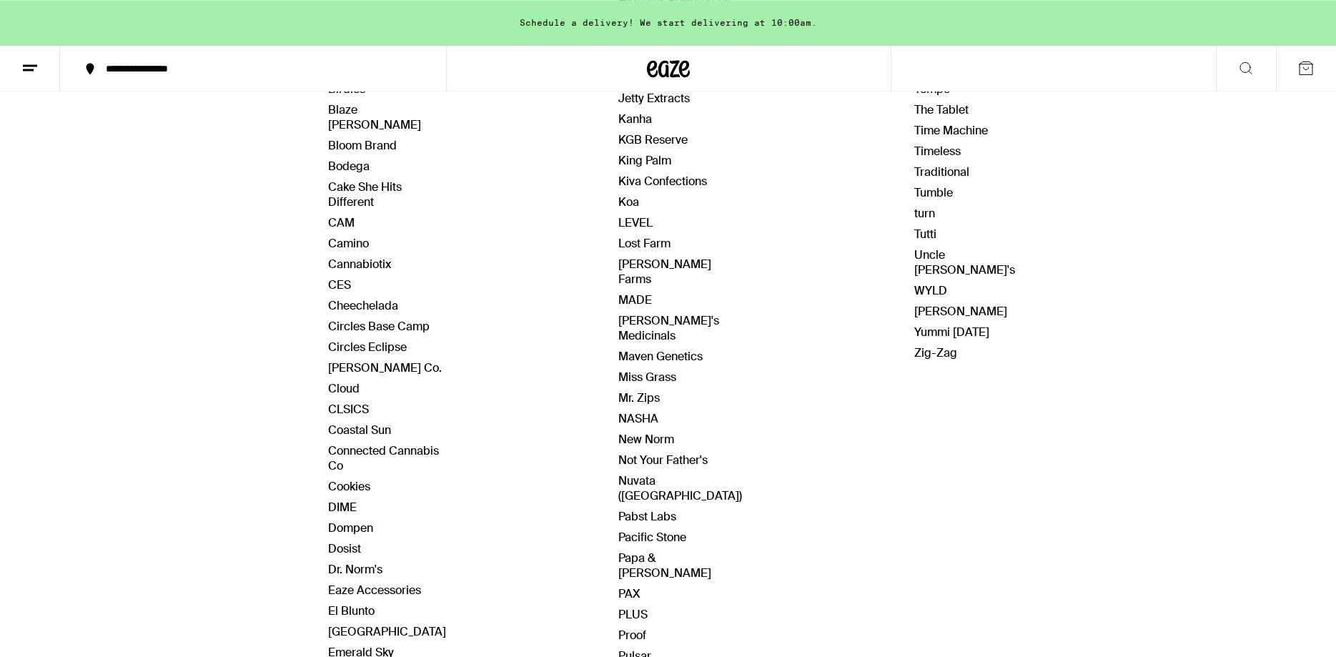
scroll to position [438, 0]
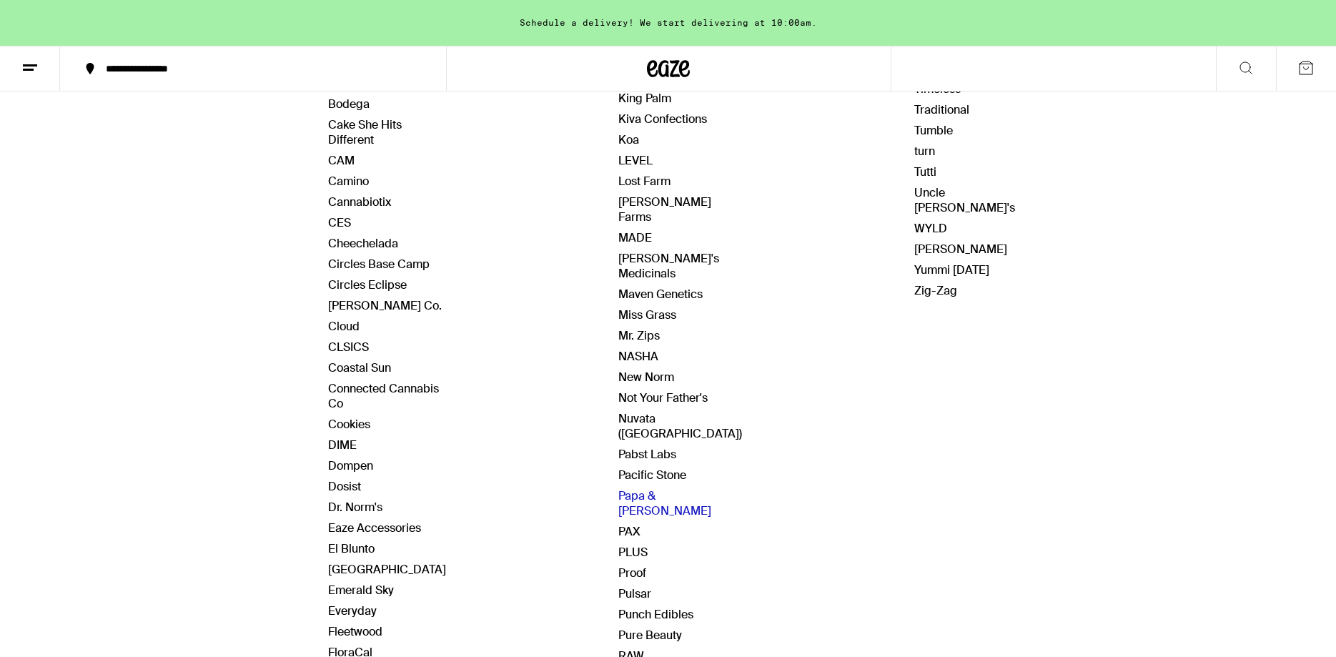
click at [657, 488] on link "Papa & [PERSON_NAME]" at bounding box center [664, 503] width 93 height 30
